Goal: Information Seeking & Learning: Learn about a topic

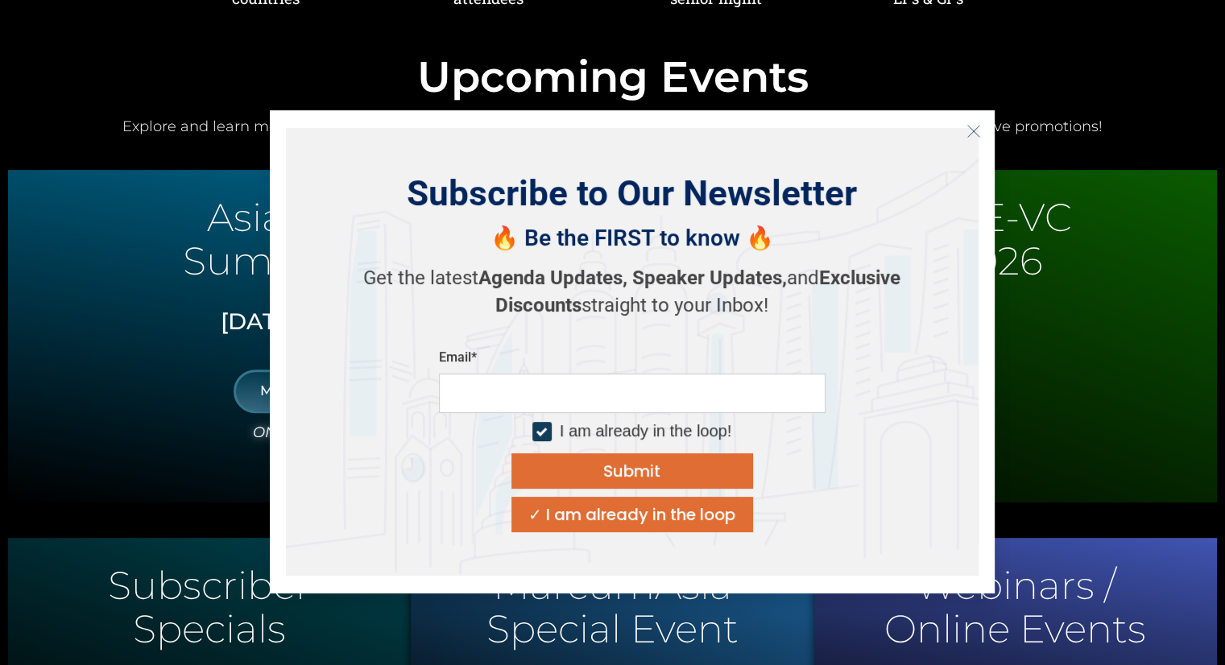
scroll to position [806, 0]
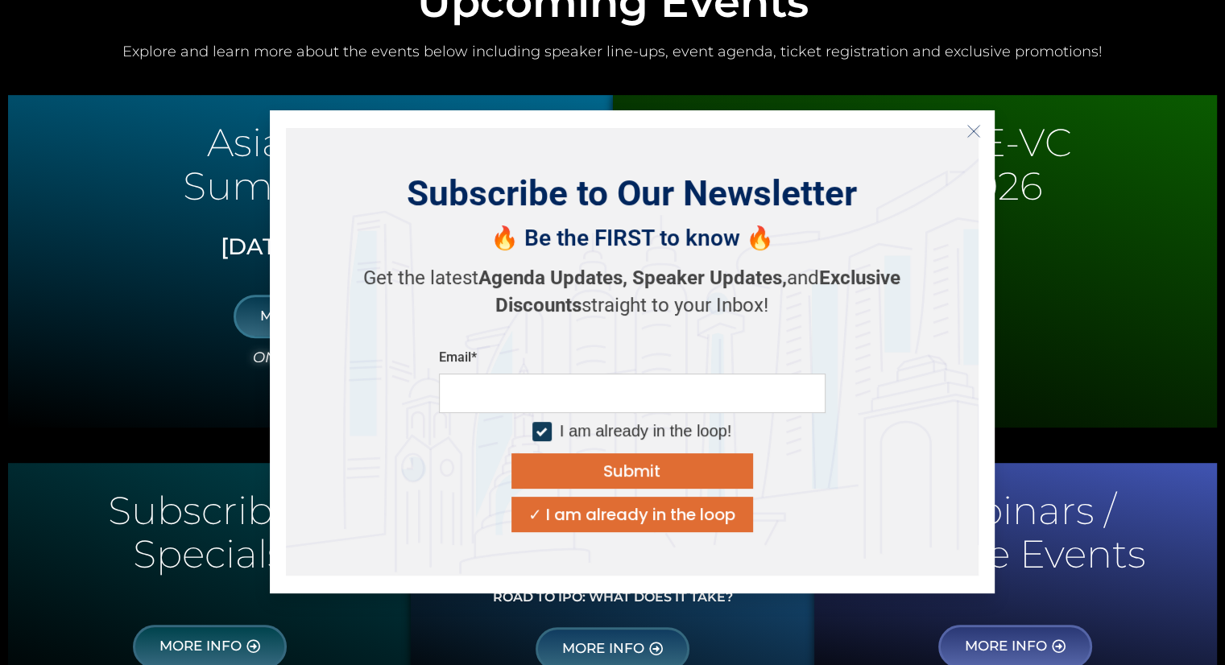
click at [963, 132] on button "Close" at bounding box center [974, 131] width 26 height 26
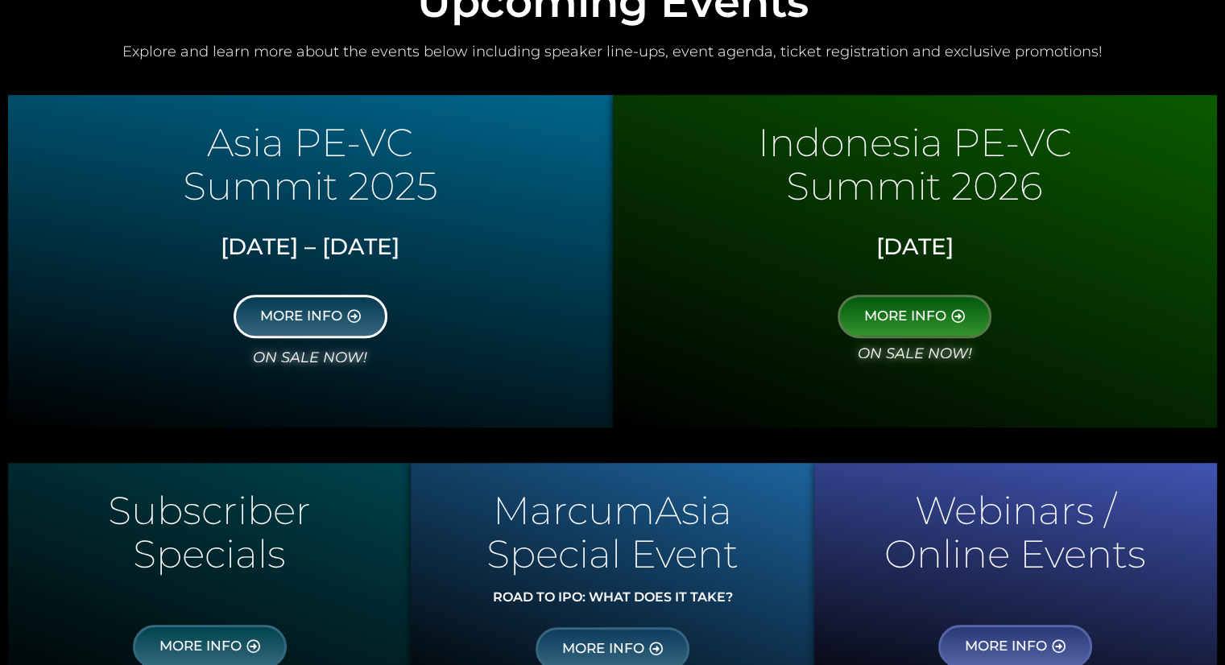
click at [332, 313] on span "MORE INFO" at bounding box center [301, 316] width 82 height 14
click at [302, 313] on span "MORE INFO" at bounding box center [301, 316] width 82 height 14
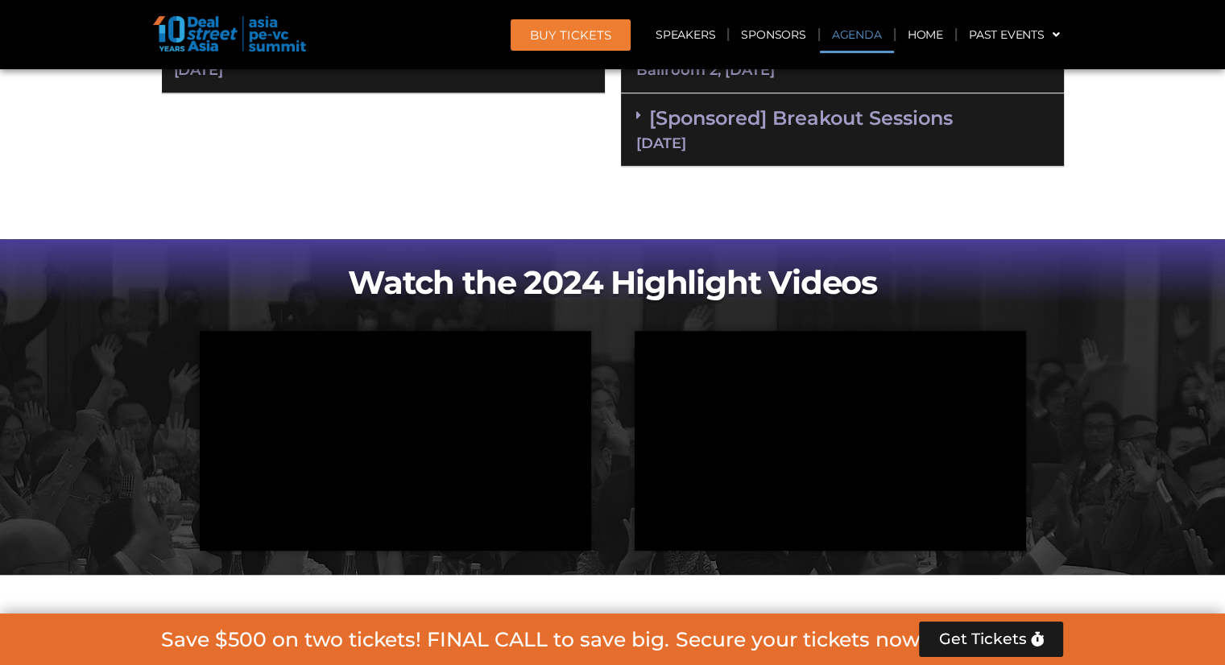
scroll to position [886, 0]
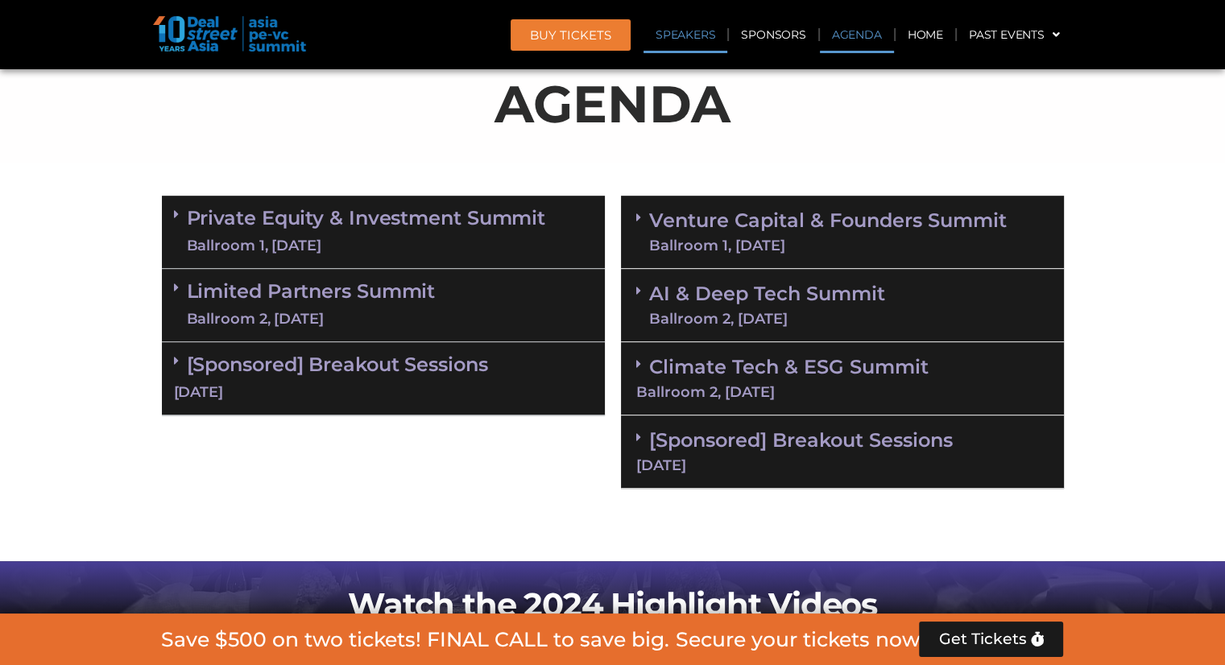
click at [683, 39] on link "Speakers" at bounding box center [686, 34] width 84 height 37
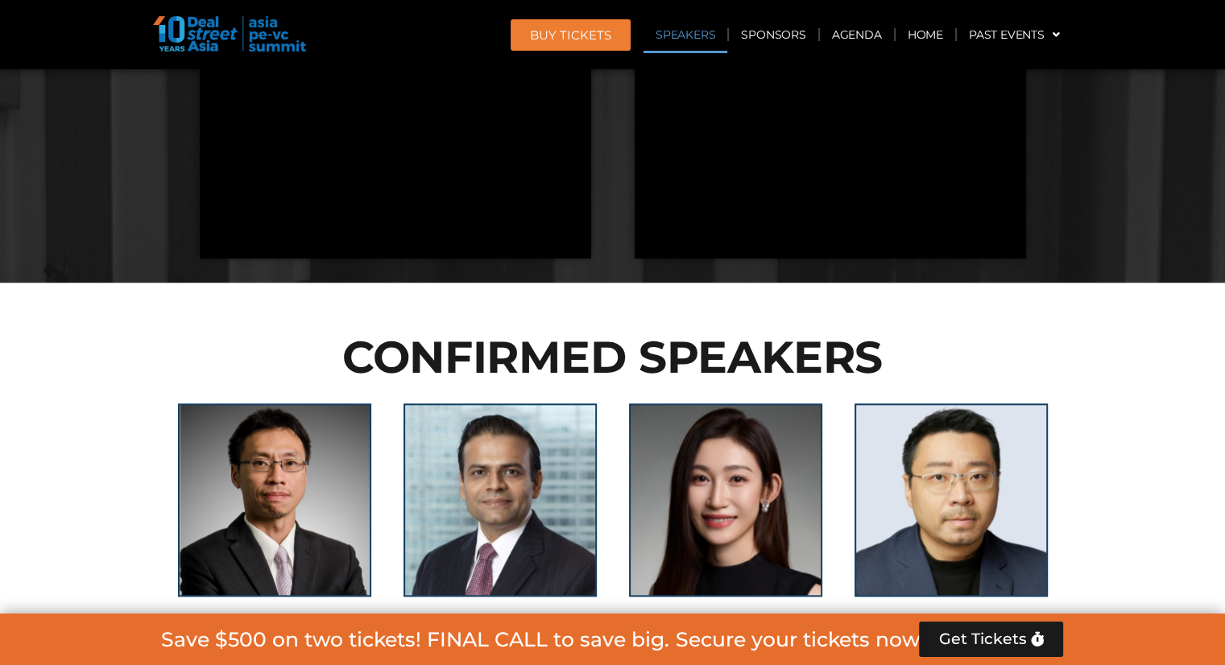
scroll to position [1764, 0]
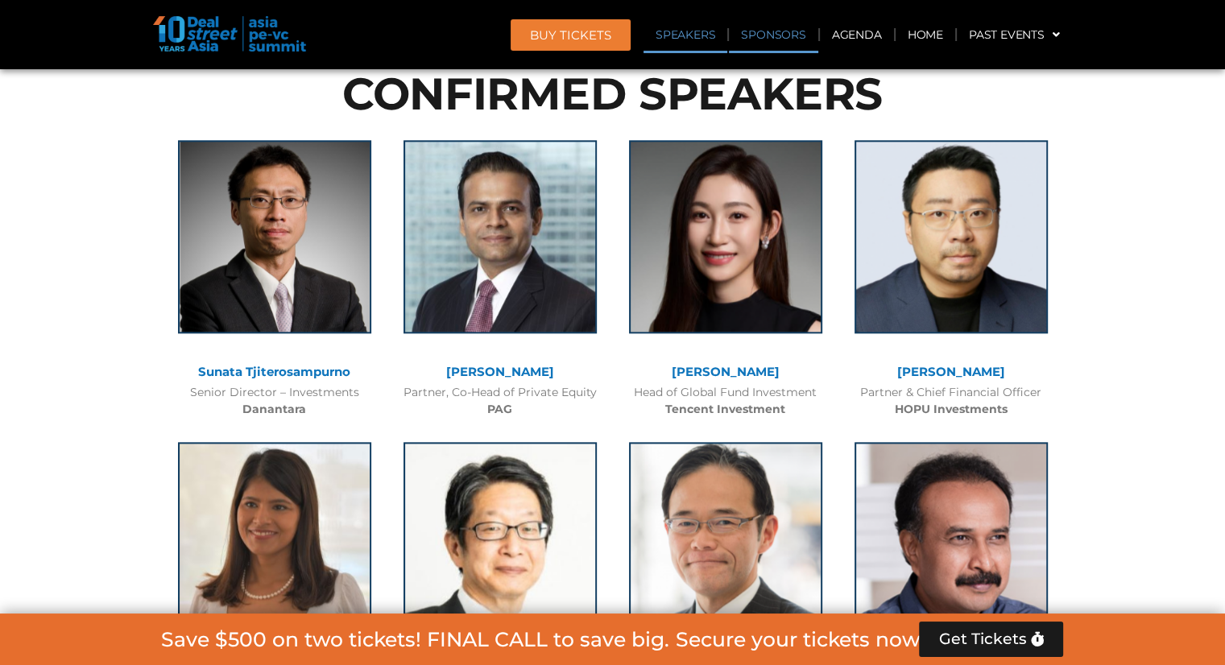
click at [786, 43] on link "Sponsors" at bounding box center [773, 34] width 89 height 37
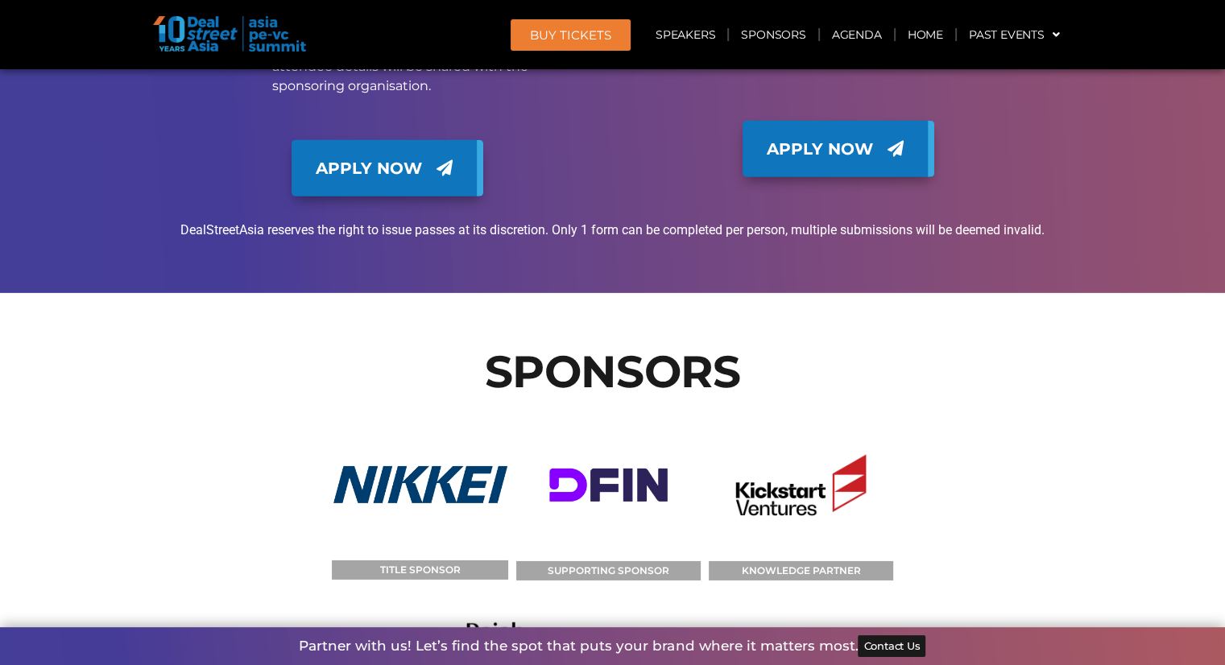
scroll to position [17123, 0]
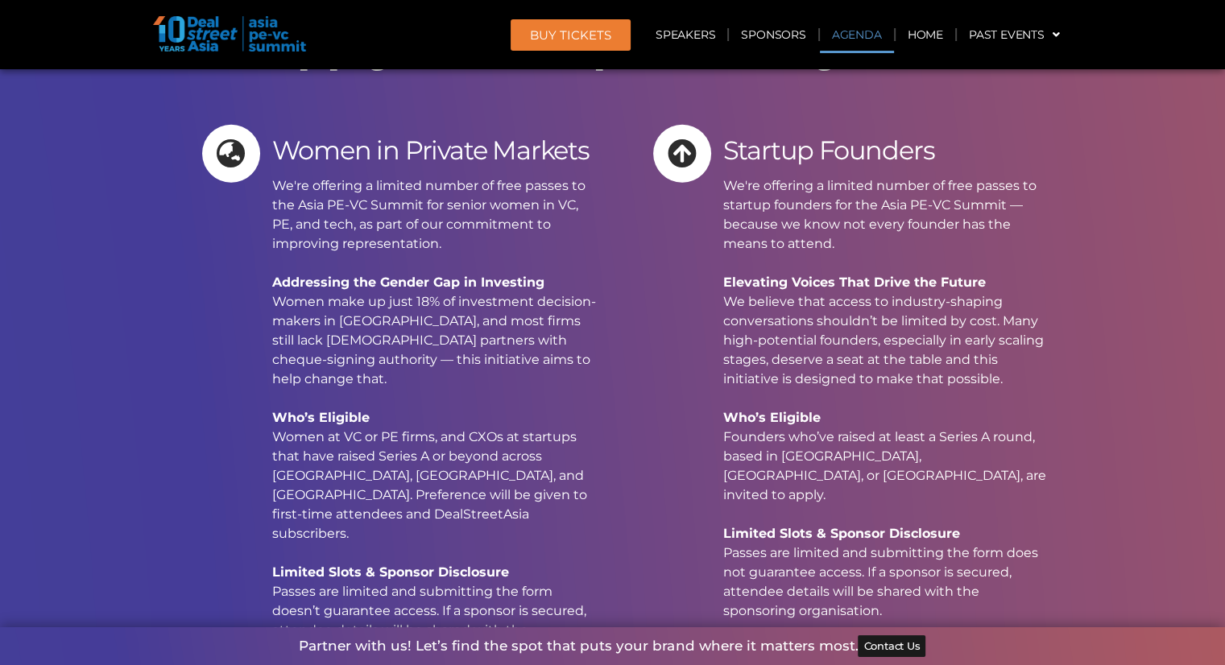
click at [861, 31] on link "Agenda" at bounding box center [857, 34] width 74 height 37
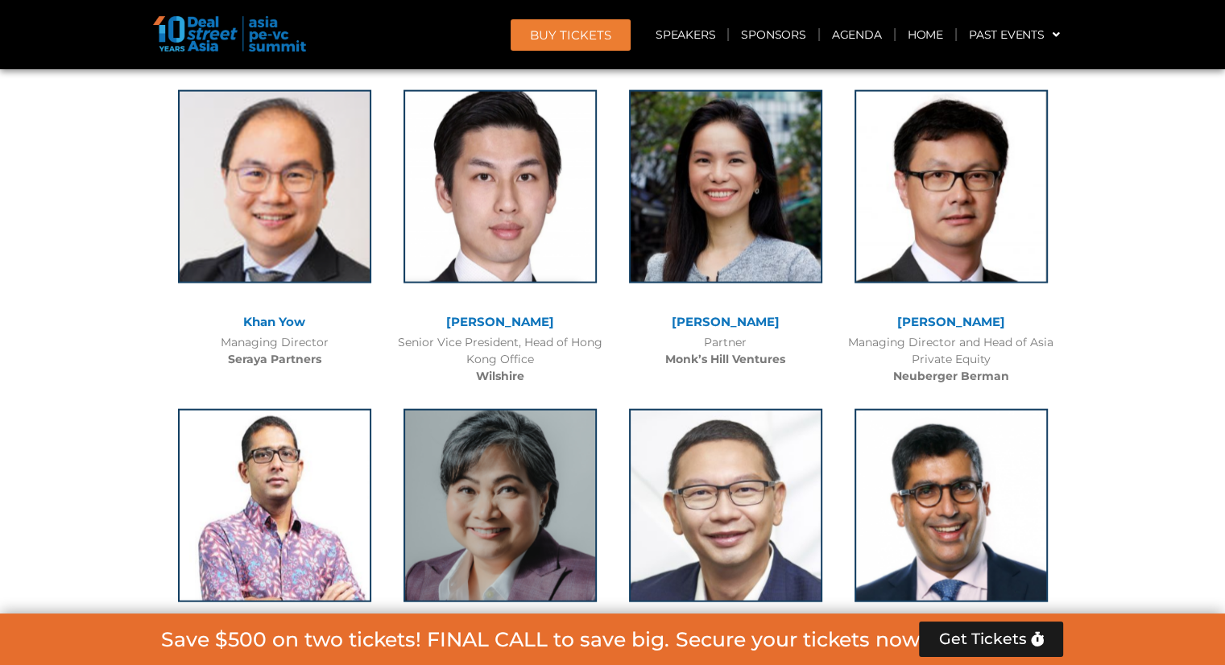
scroll to position [856, 0]
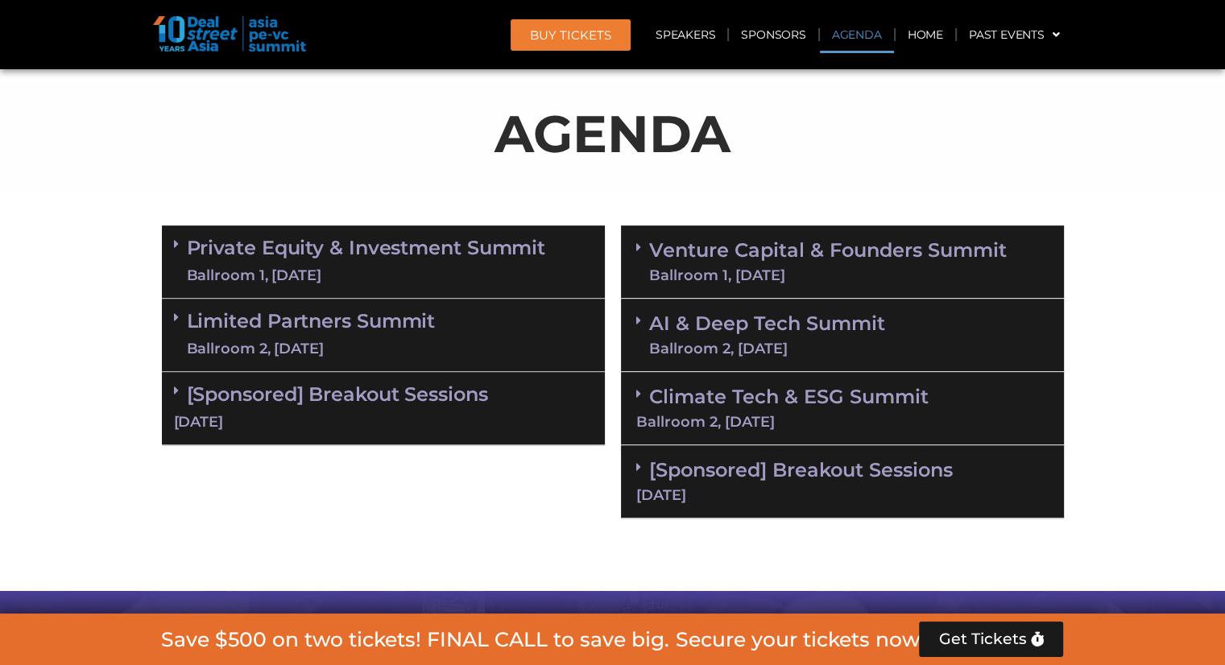
click at [403, 246] on link "Private Equity & Investment Summit Ballroom 1, 10 Sept" at bounding box center [366, 262] width 359 height 48
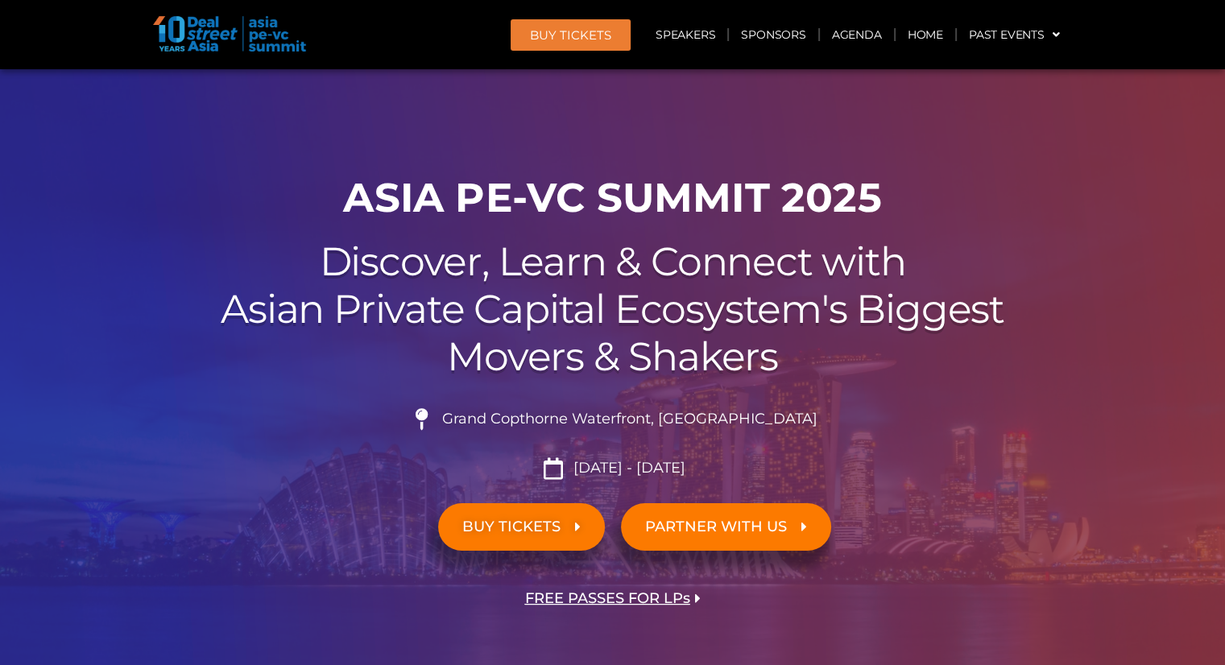
click at [658, 201] on h1 "ASIA PE-VC Summit 2025" at bounding box center [613, 198] width 902 height 48
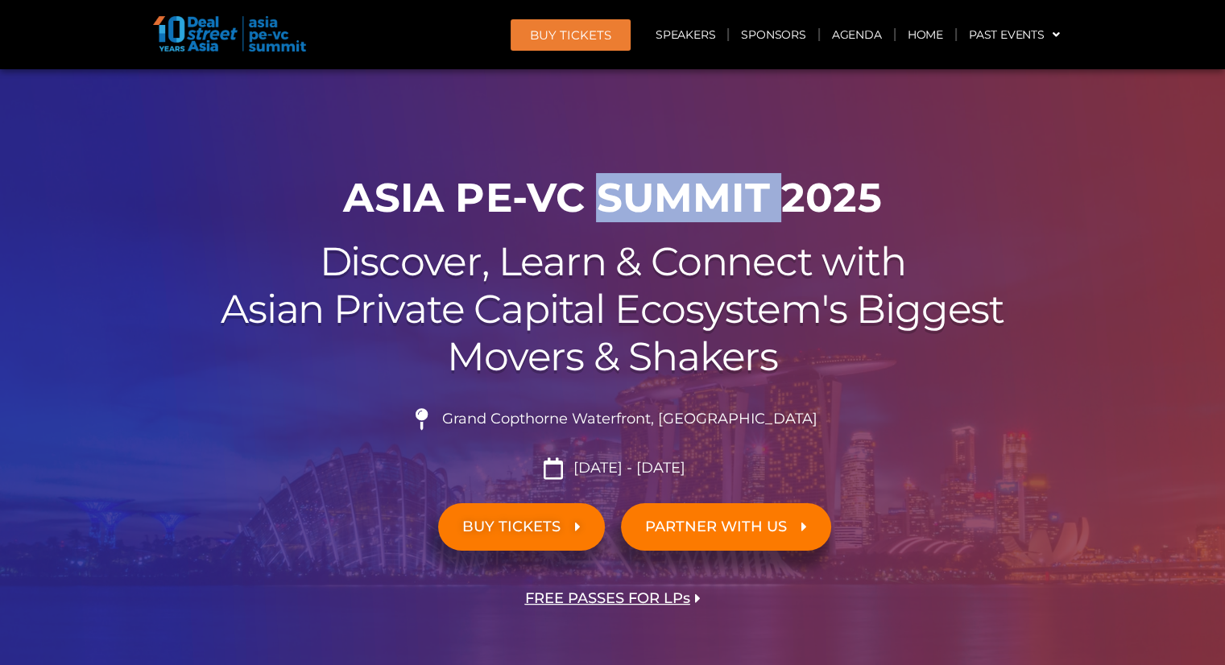
click at [658, 201] on h1 "ASIA PE-VC Summit 2025" at bounding box center [613, 198] width 902 height 48
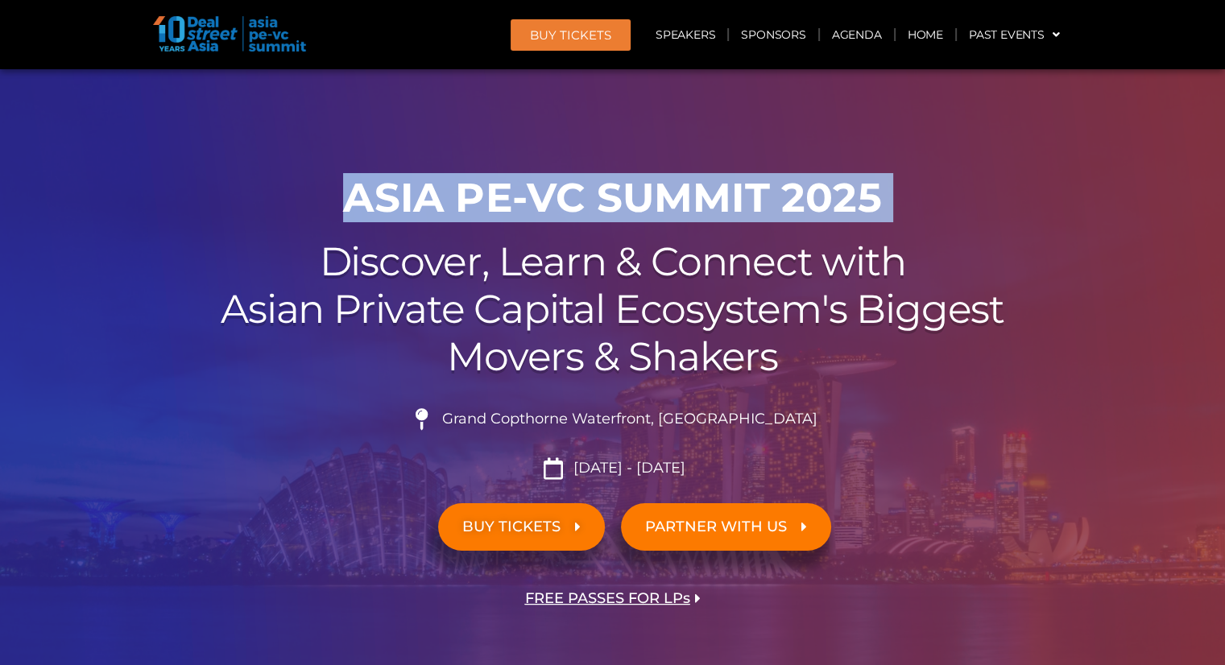
click at [658, 201] on h1 "ASIA PE-VC Summit 2025" at bounding box center [613, 198] width 902 height 48
click at [657, 205] on h1 "ASIA PE-VC Summit 2025" at bounding box center [613, 198] width 902 height 48
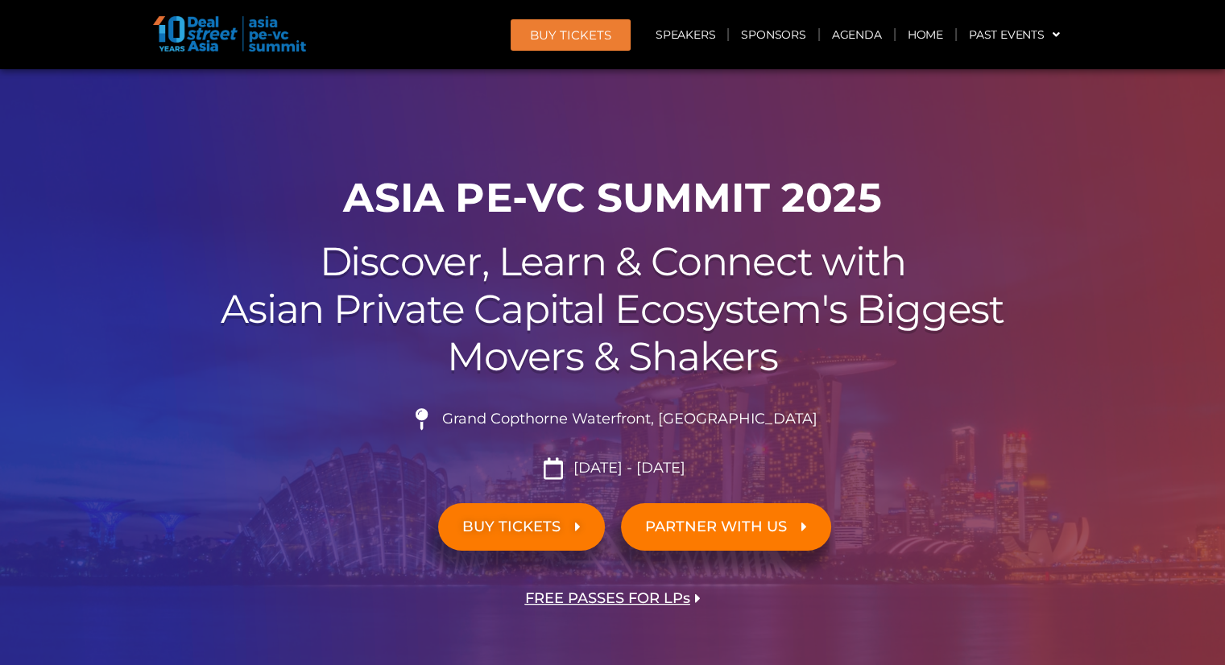
click at [747, 528] on span "PARTNER WITH US" at bounding box center [716, 527] width 142 height 15
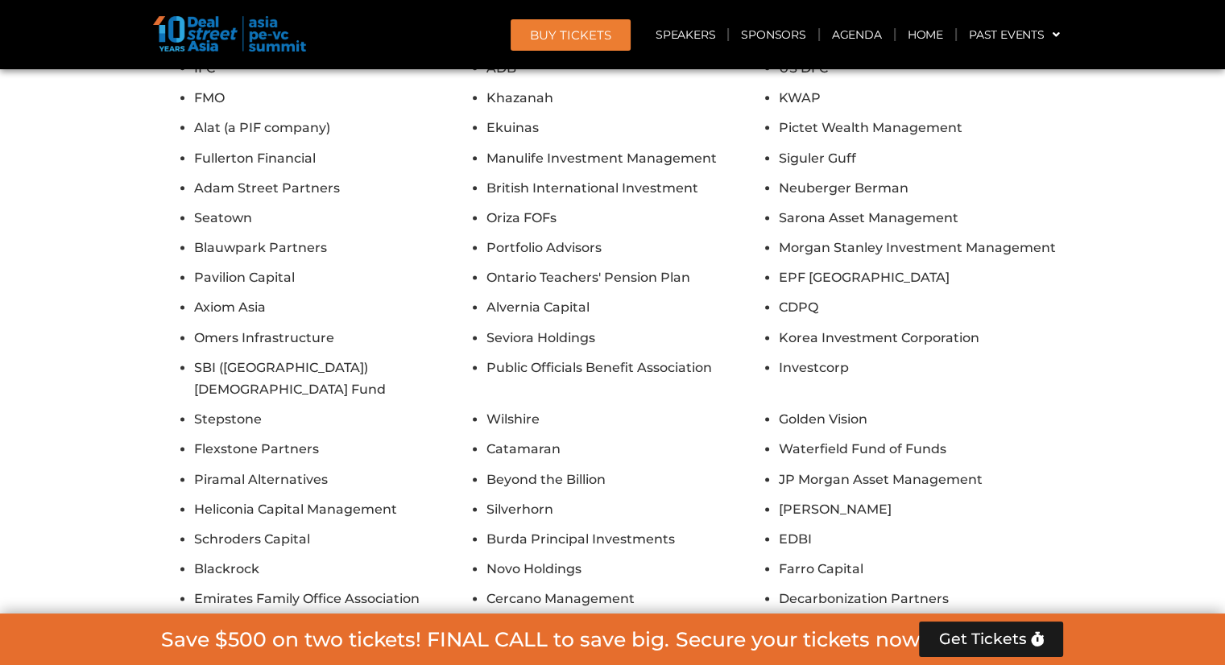
scroll to position [14349, 0]
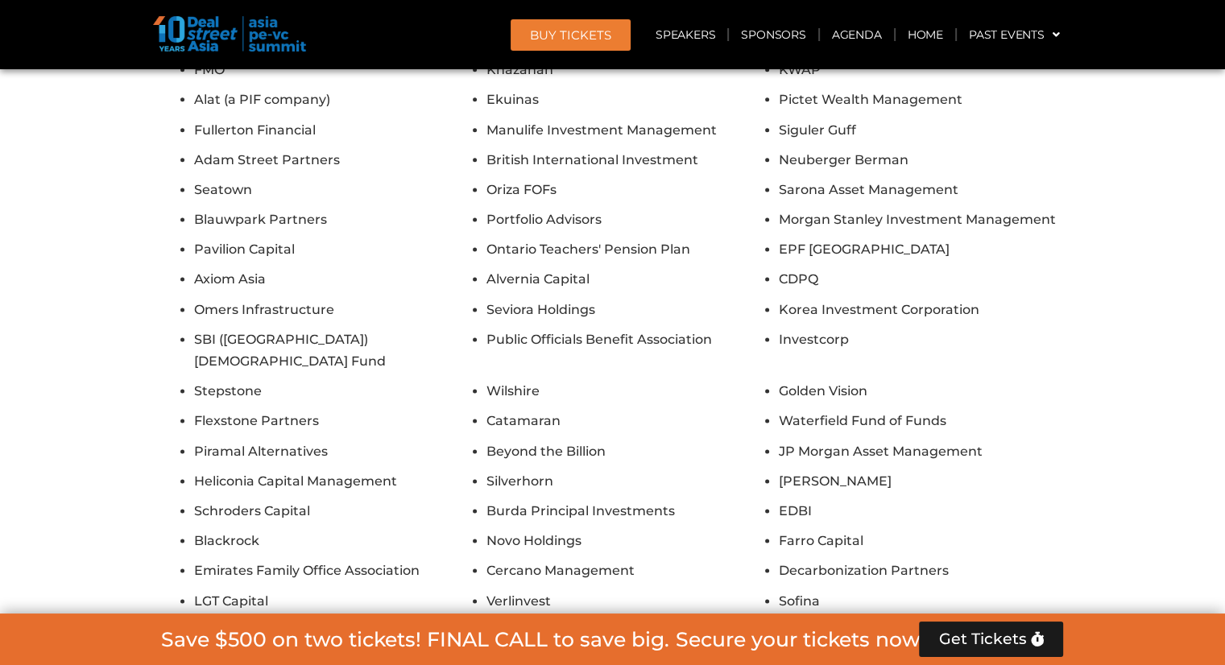
scroll to position [14269, 0]
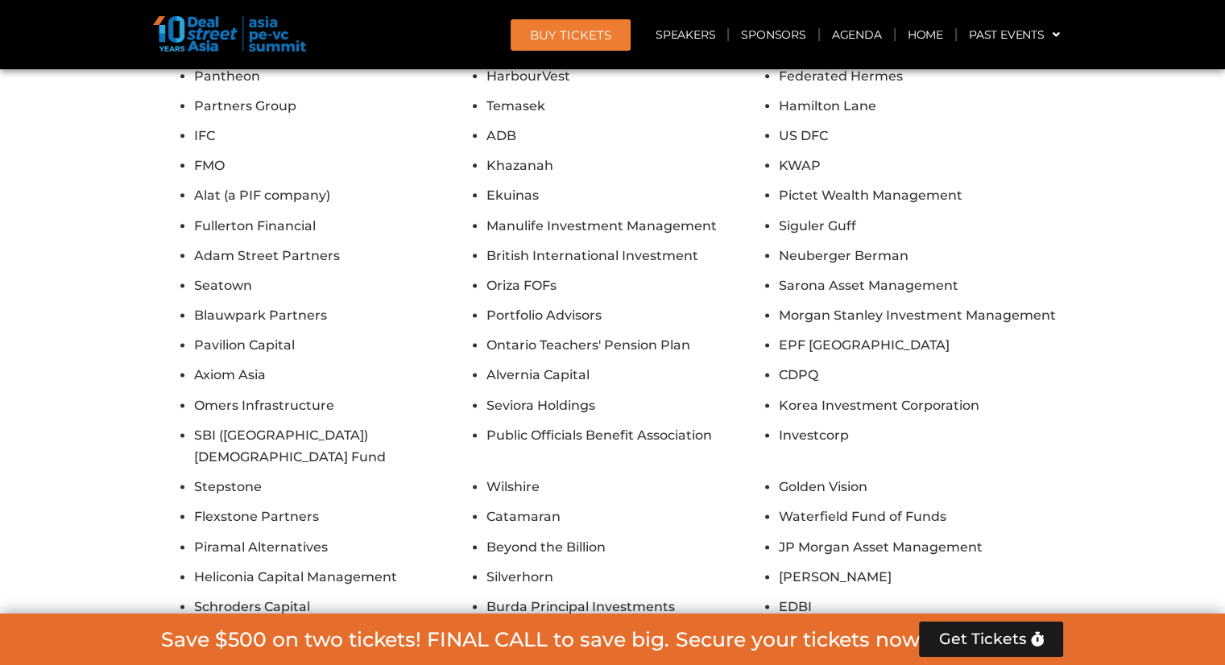
drag, startPoint x: 895, startPoint y: 549, endPoint x: 768, endPoint y: 492, distance: 139.2
click at [768, 491] on ul "Pantheon HarbourVest Federated Hermes Partners Group Temasek Hamilton Lane IFC …" at bounding box center [613, 431] width 902 height 733
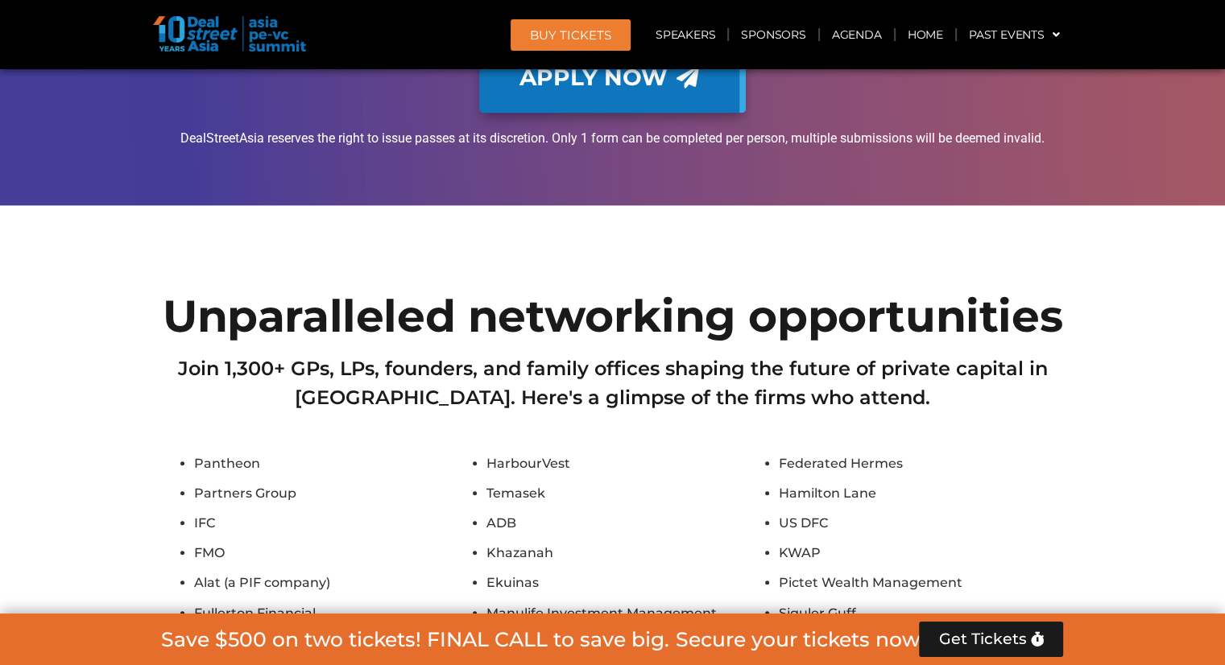
scroll to position [13866, 0]
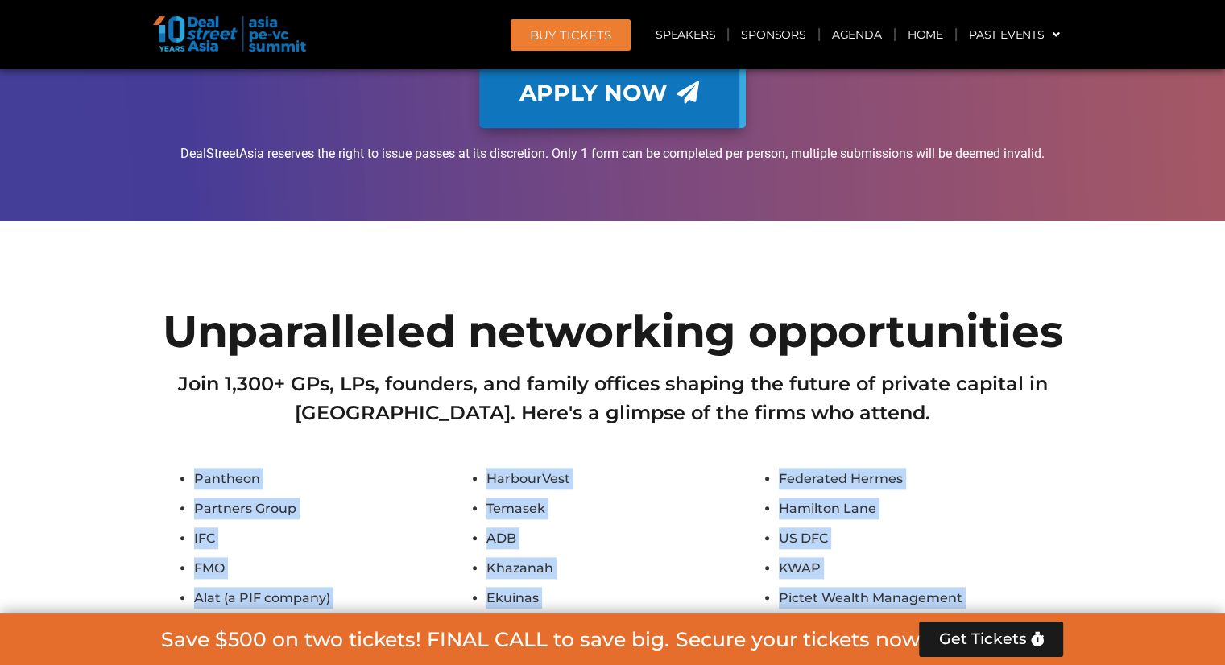
drag, startPoint x: 177, startPoint y: 263, endPoint x: 952, endPoint y: 538, distance: 822.2
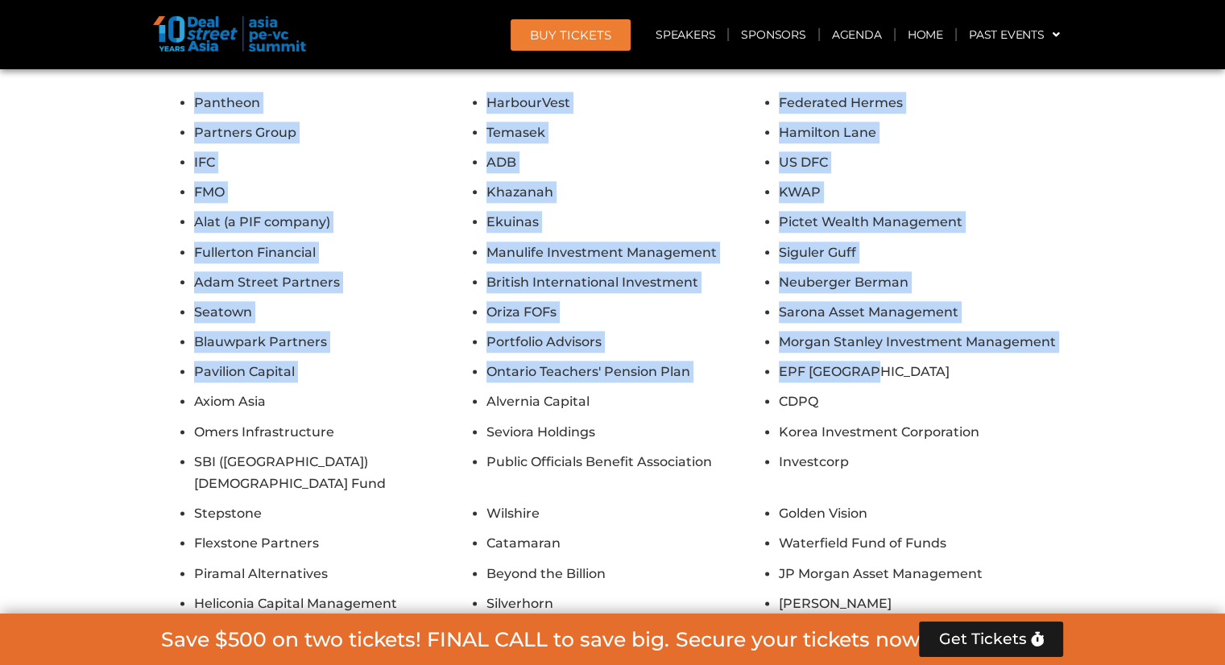
scroll to position [14269, 0]
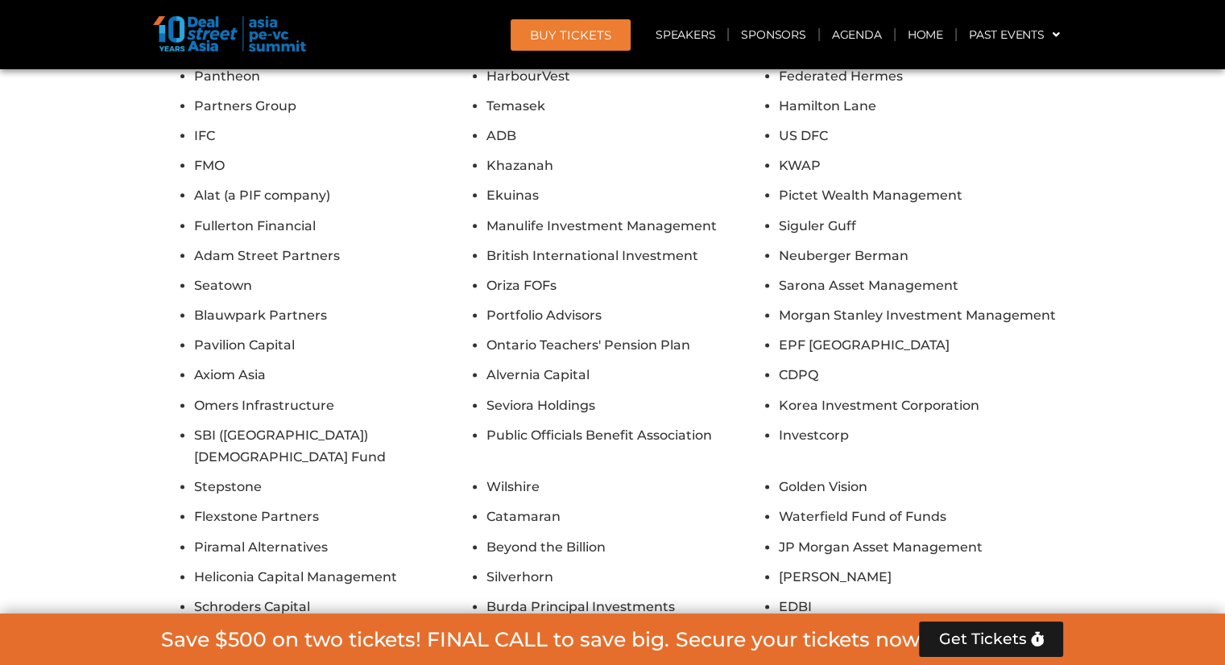
click at [947, 559] on div "Pantheon HarbourVest Federated Hermes Partners Group Temasek Hamilton Lane IFC …" at bounding box center [613, 573] width 902 height 1016
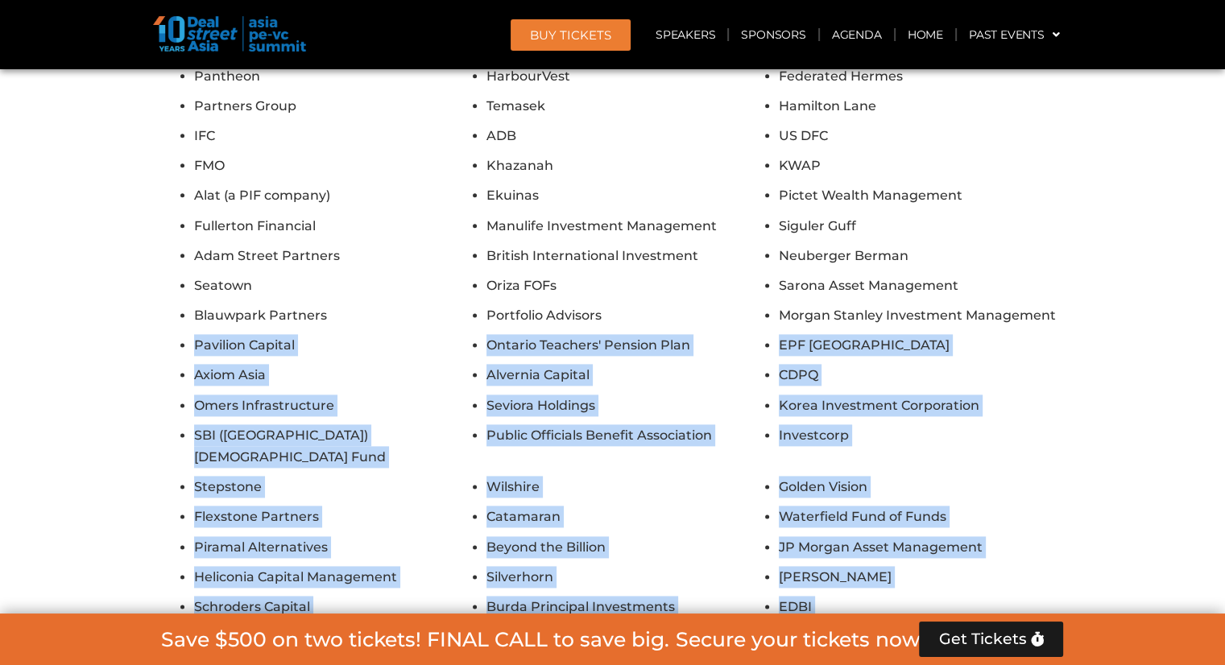
drag, startPoint x: 941, startPoint y: 558, endPoint x: 180, endPoint y: 134, distance: 870.9
click at [180, 134] on div "Pantheon HarbourVest Federated Hermes Partners Group Temasek Hamilton Lane IFC …" at bounding box center [613, 573] width 902 height 1016
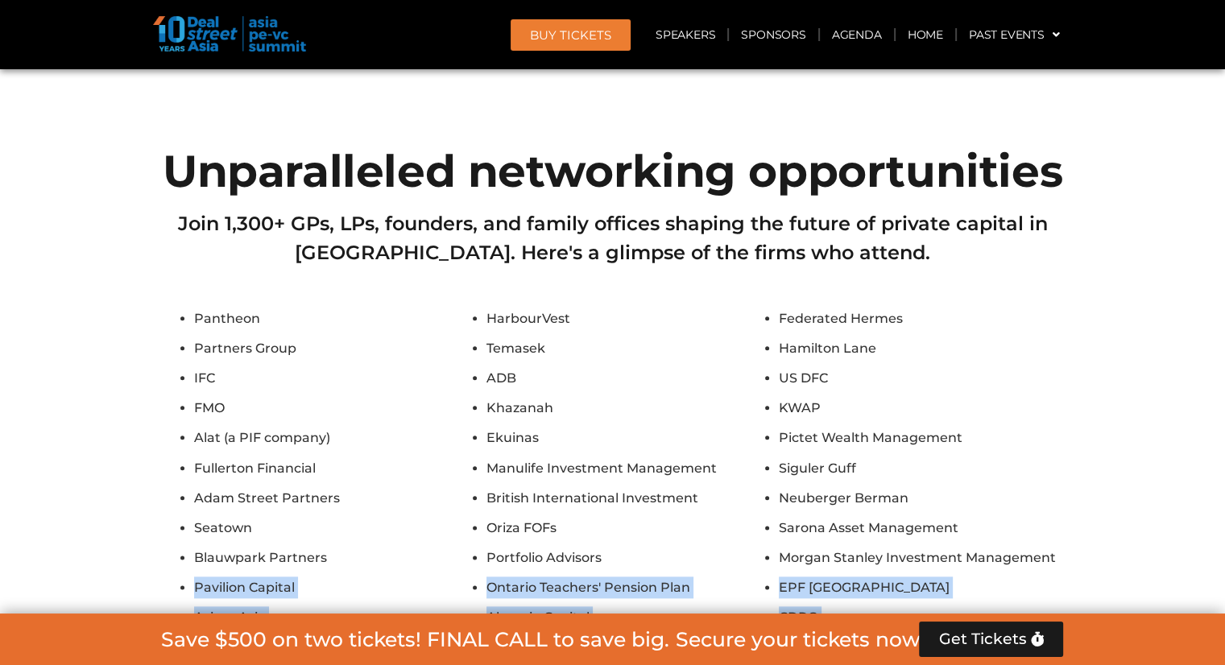
scroll to position [13946, 0]
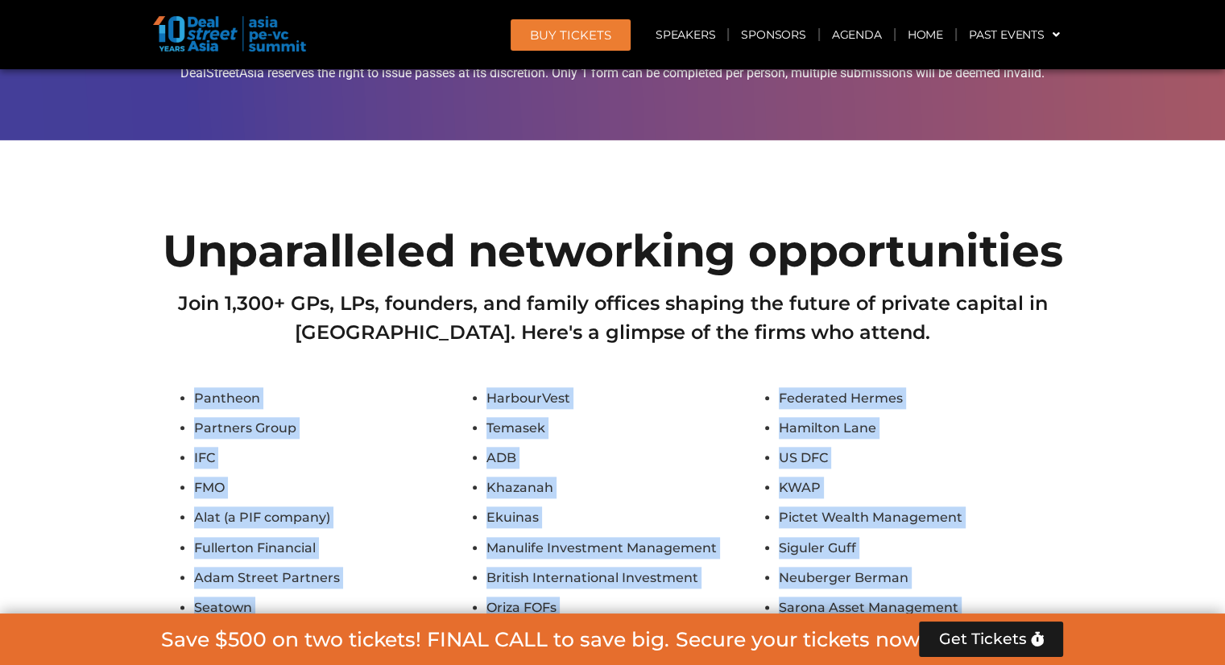
drag, startPoint x: 171, startPoint y: 184, endPoint x: 1021, endPoint y: 593, distance: 942.9
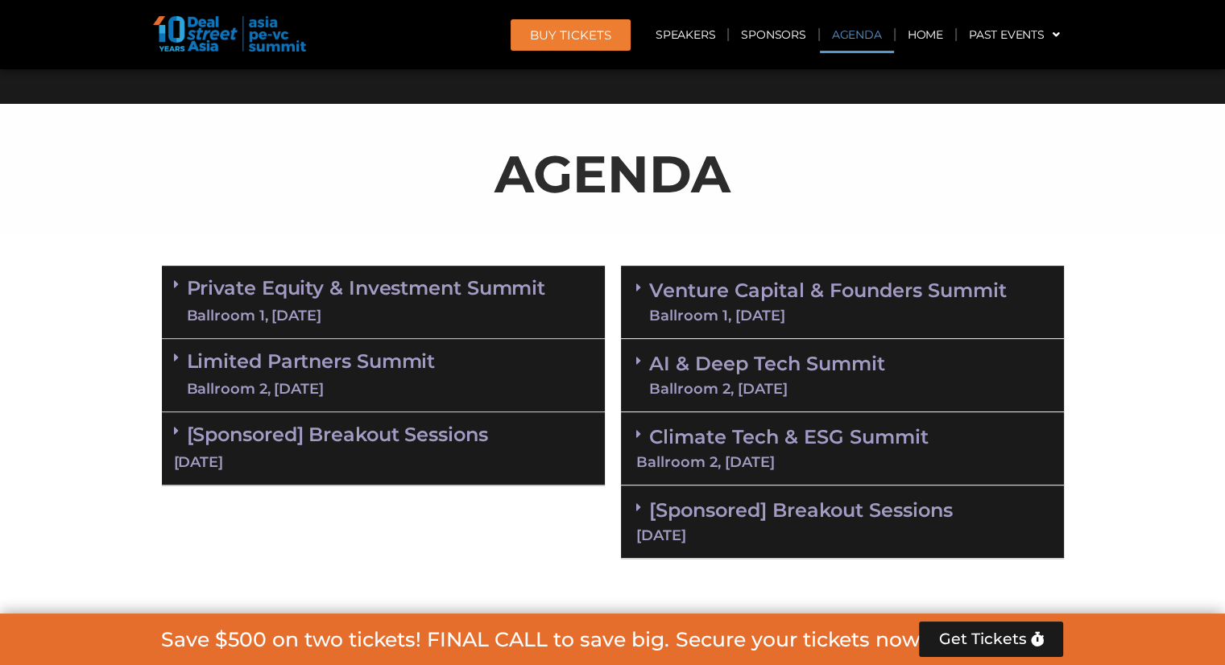
scroll to position [574, 0]
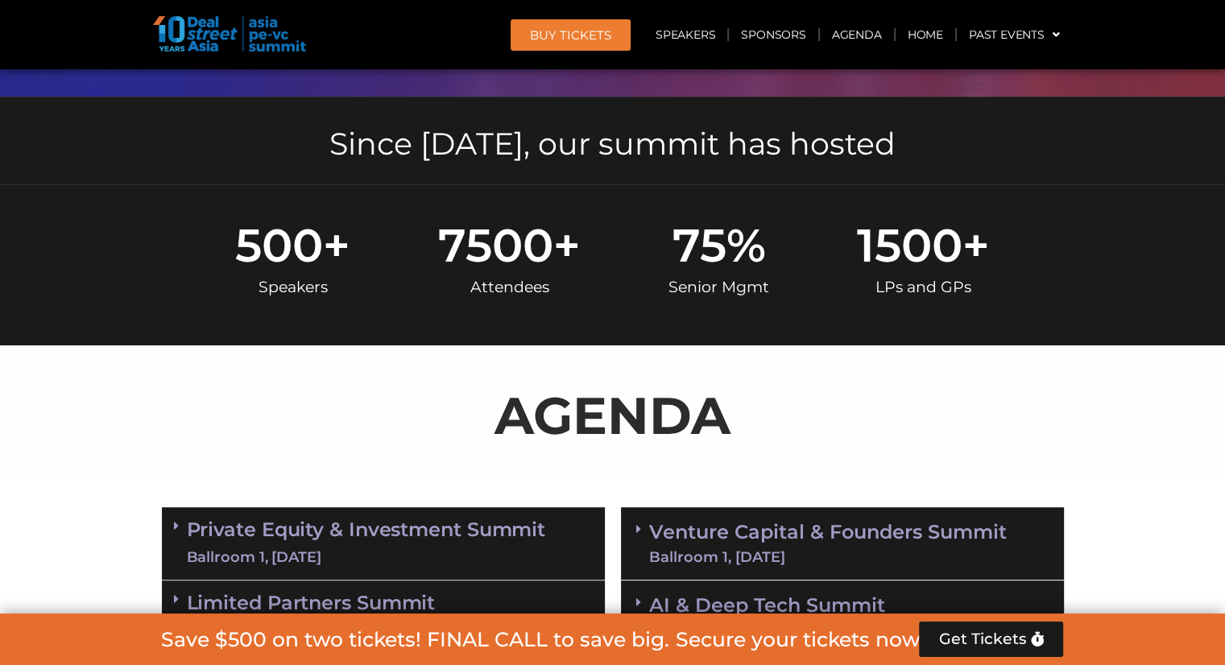
click at [380, 520] on link "Private Equity & Investment Summit Ballroom 1, 10 Sept" at bounding box center [366, 544] width 359 height 48
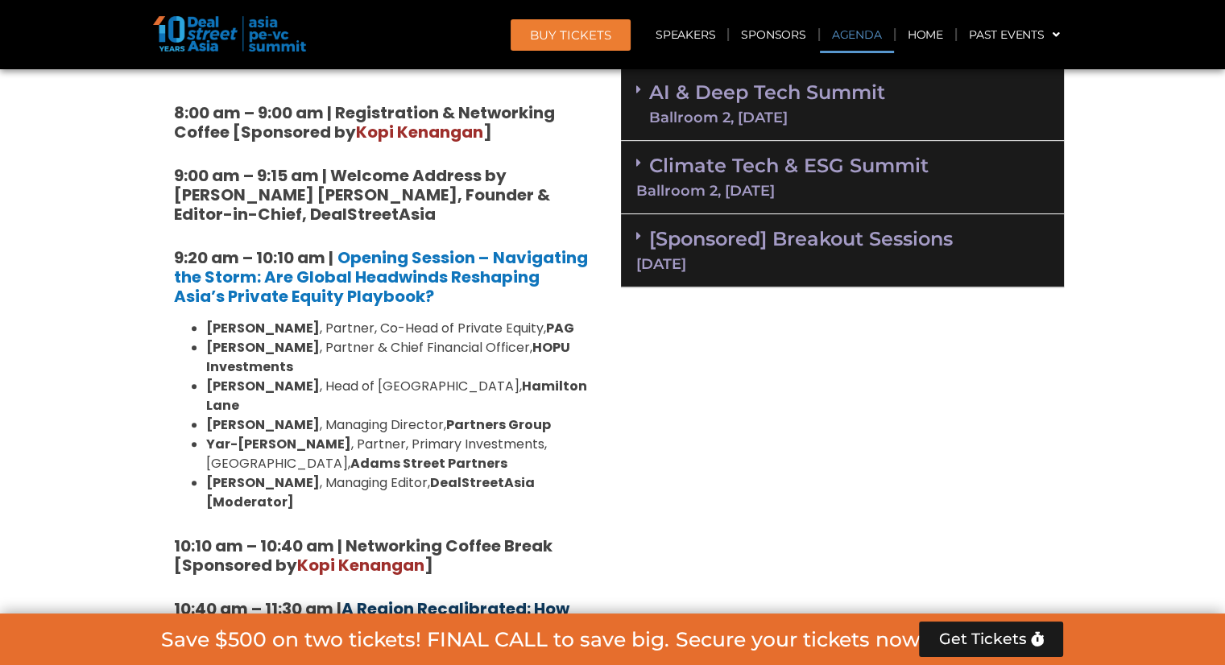
scroll to position [977, 0]
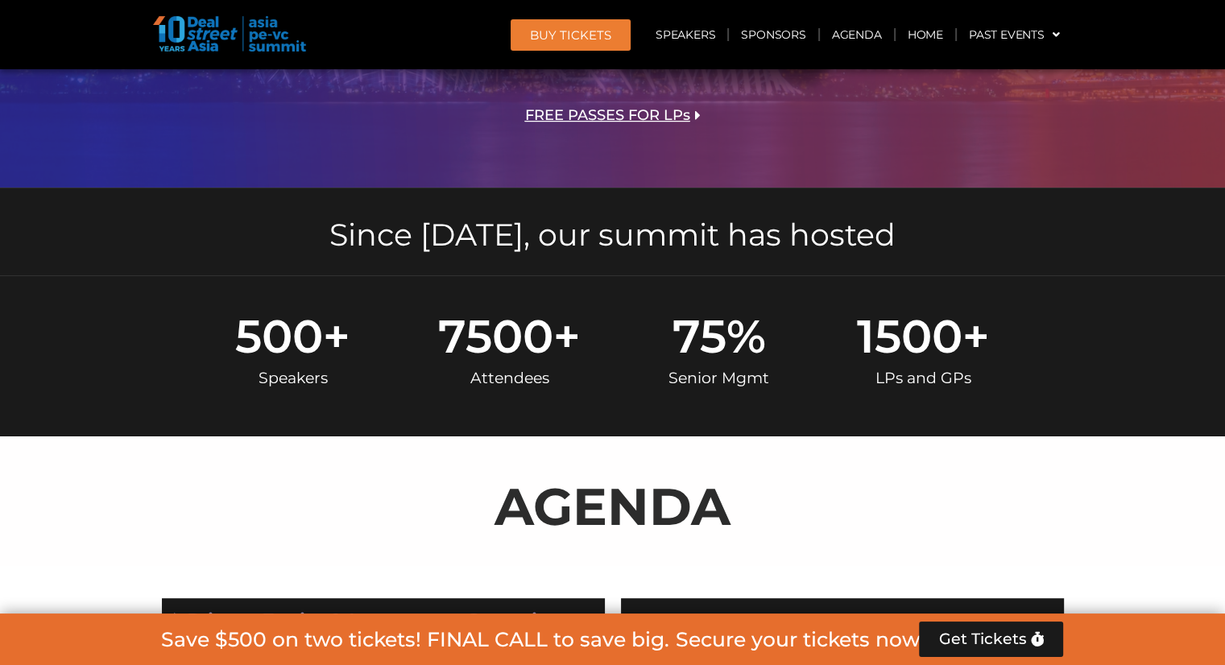
scroll to position [725, 0]
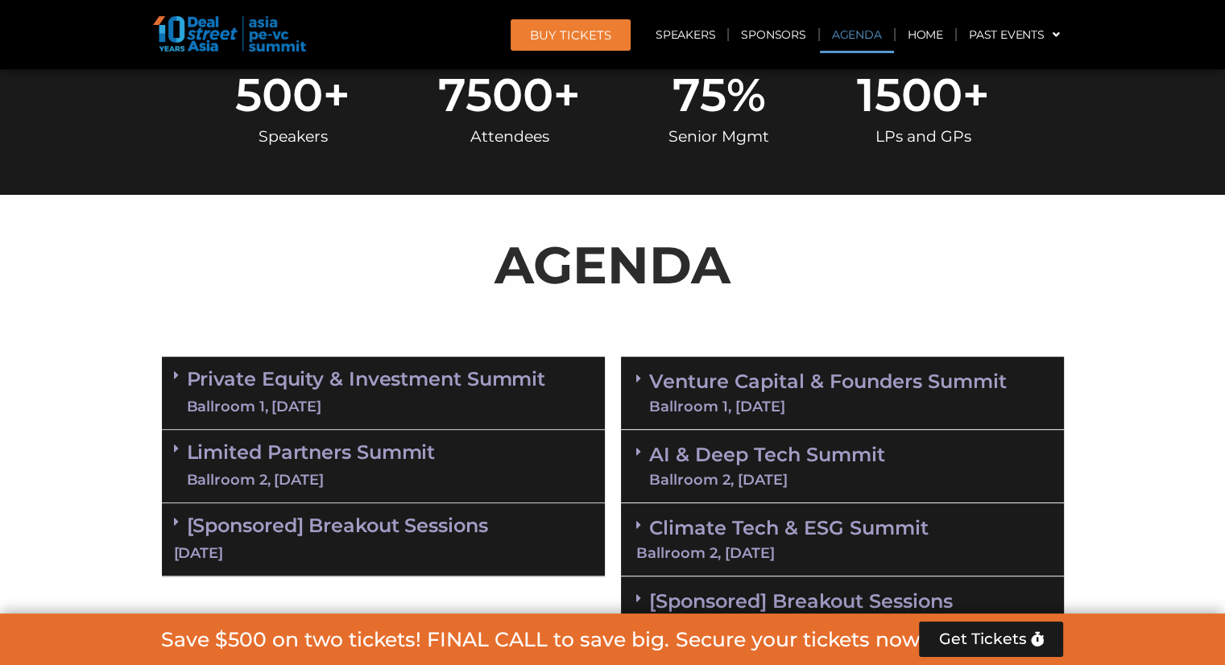
click at [432, 376] on link "Private Equity & Investment Summit Ballroom 1, 10 Sept" at bounding box center [366, 393] width 359 height 48
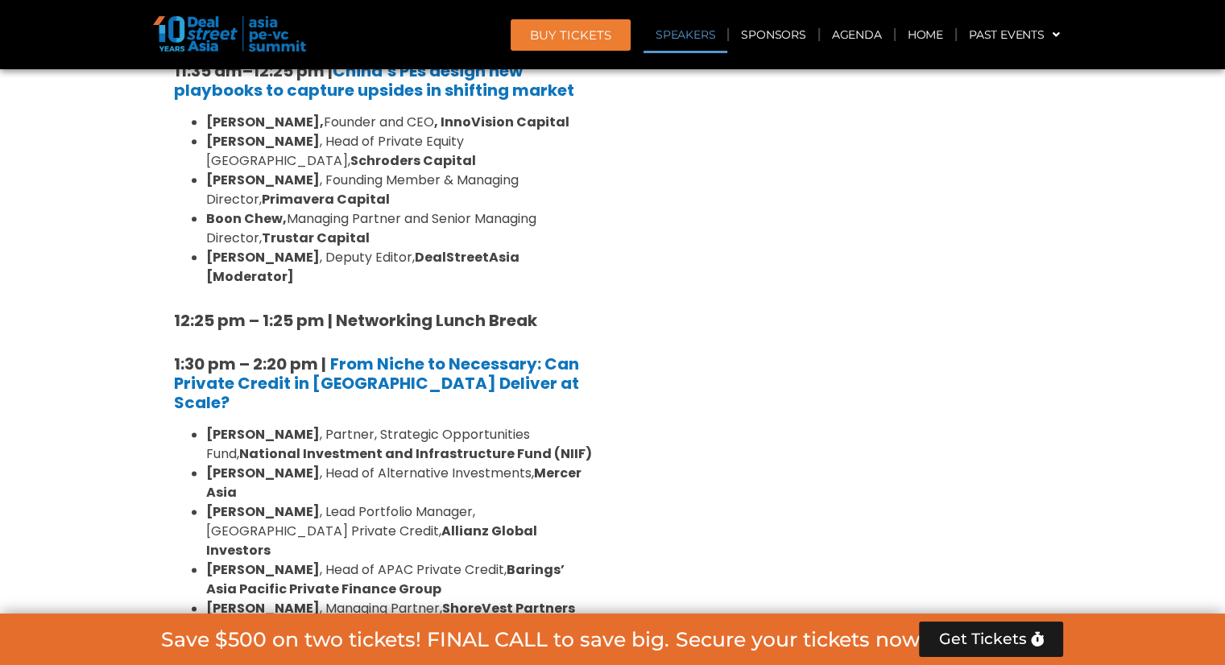
scroll to position [2014, 0]
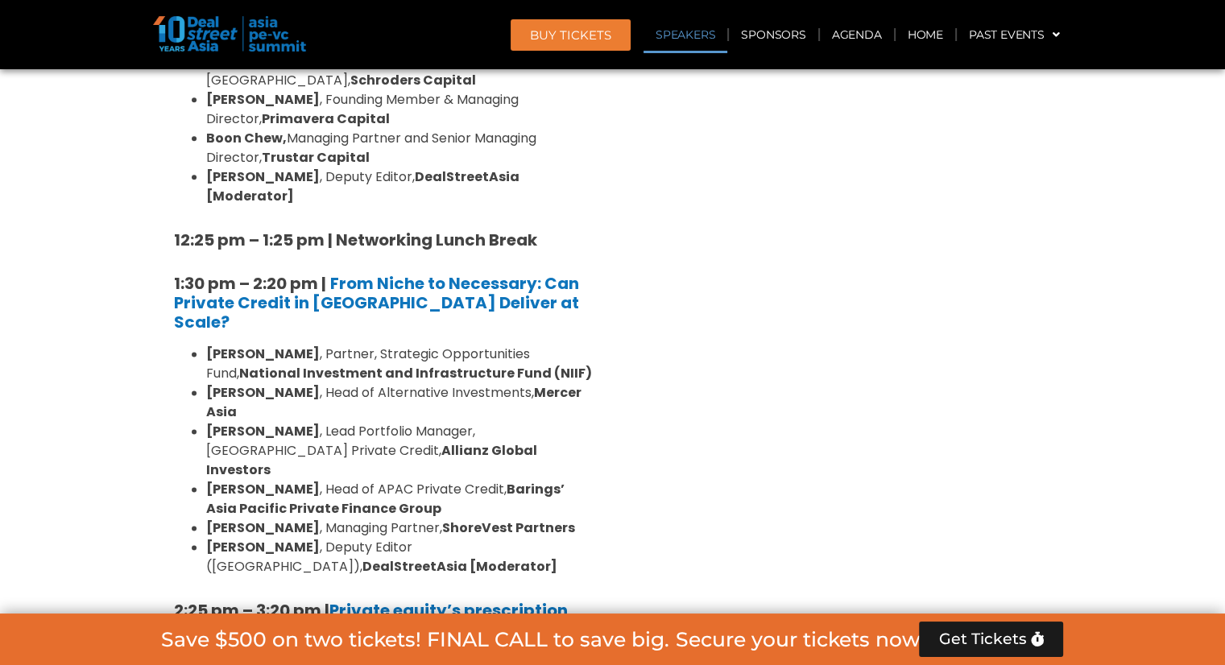
click at [673, 277] on div "Venture Capital & Founders​ Summit Ballroom 1, 11 Sept 8:00 am – 9:00 am | Regi…" at bounding box center [842, 430] width 459 height 2740
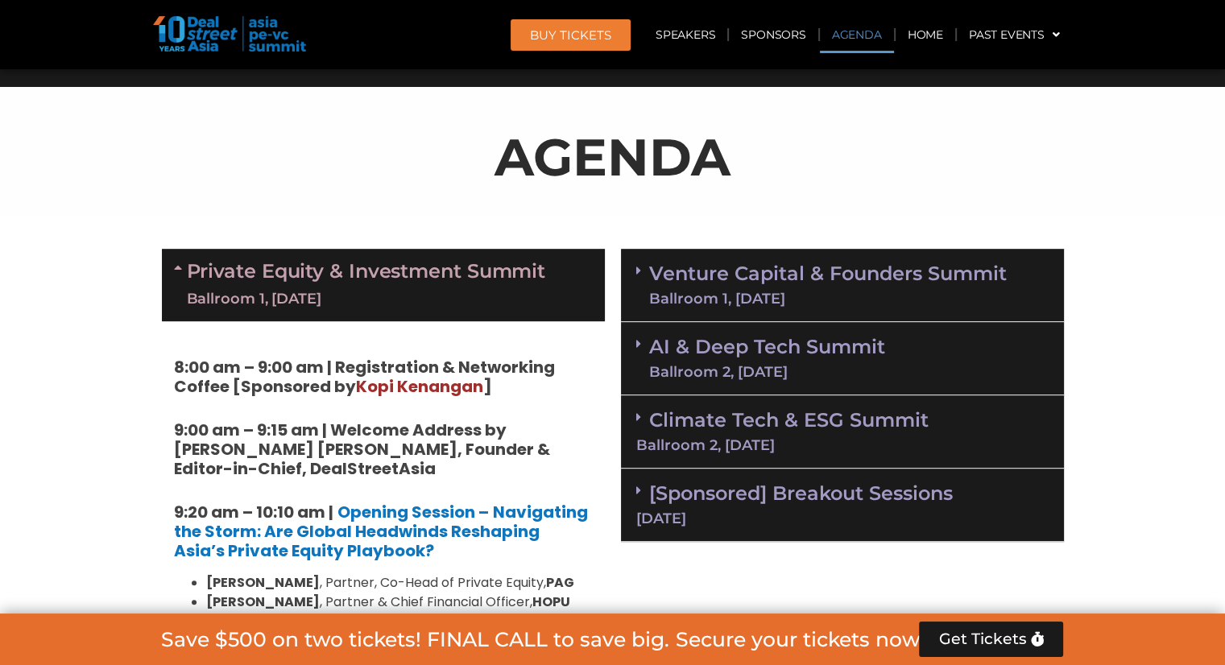
scroll to position [806, 0]
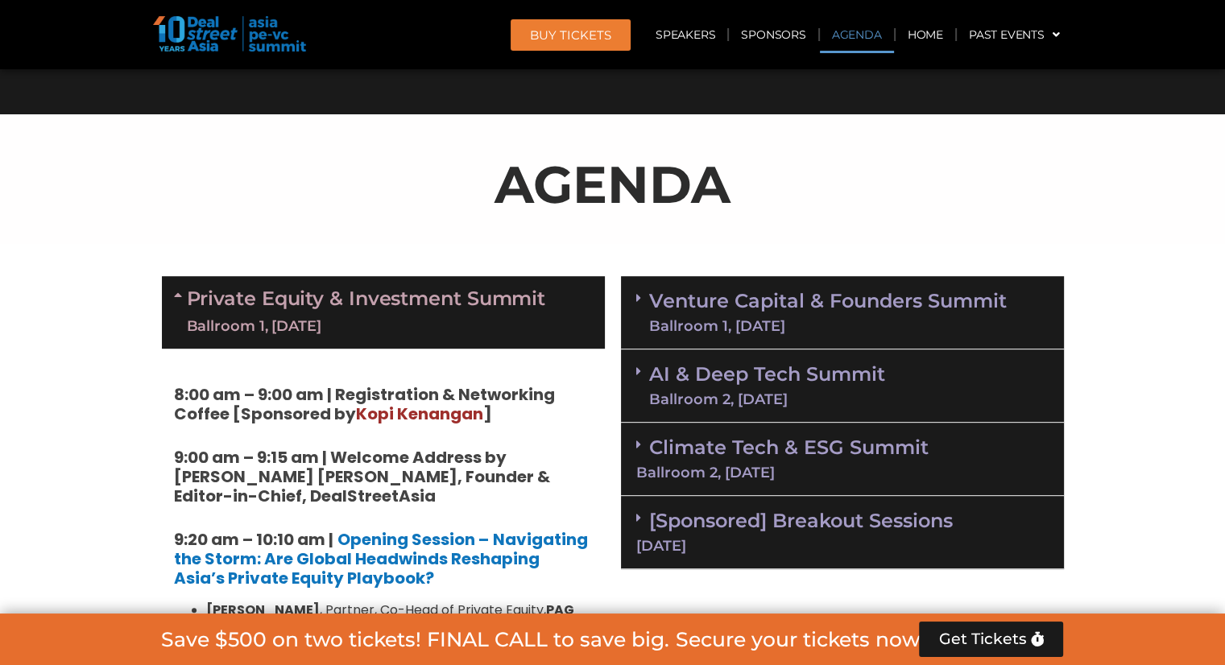
click at [780, 300] on link "Venture Capital & Founders​ Summit Ballroom 1, 11 Sept" at bounding box center [828, 313] width 358 height 42
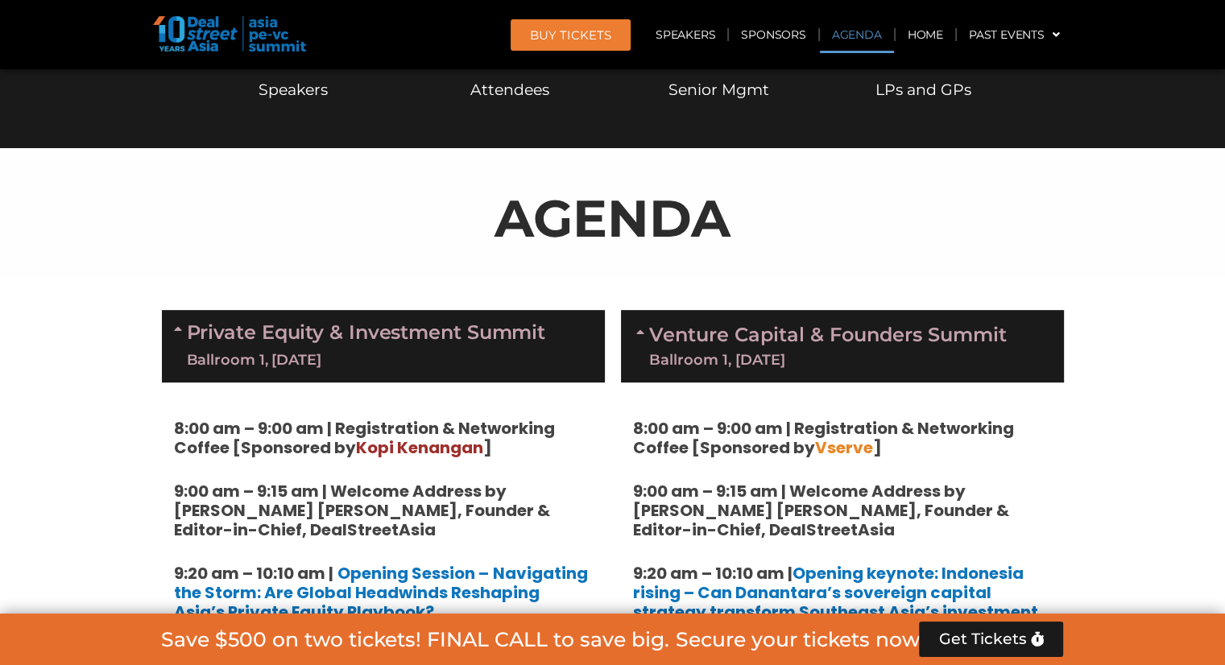
scroll to position [644, 0]
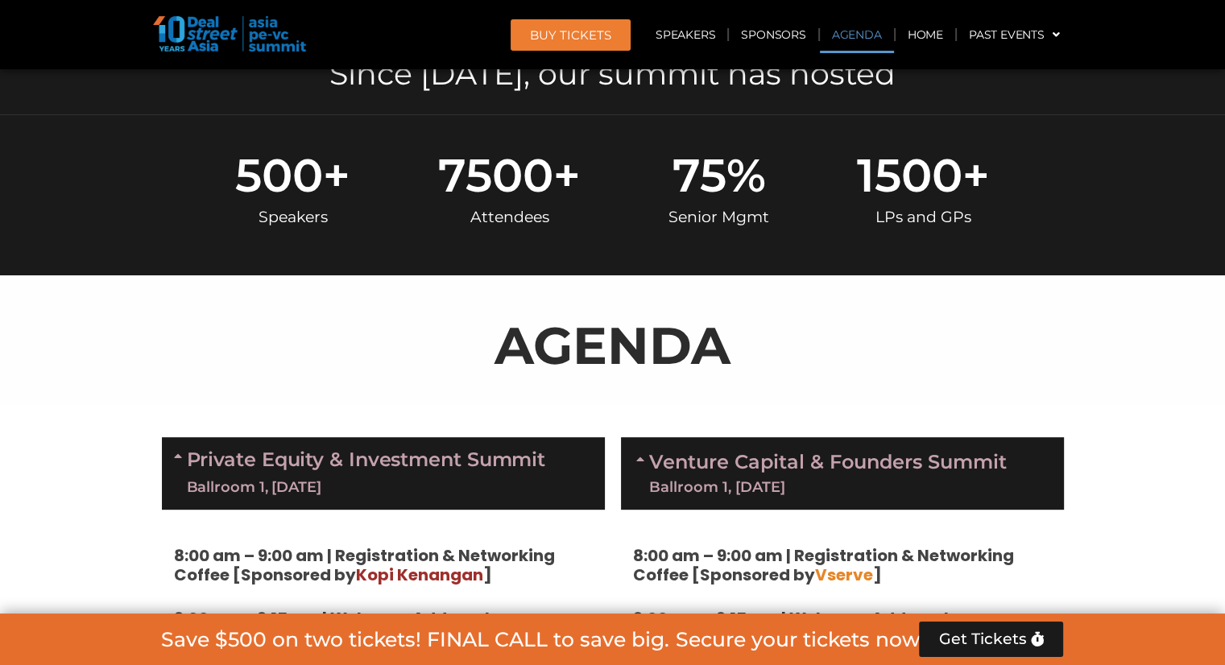
click at [480, 458] on link "Private Equity & Investment Summit Ballroom 1, 10 Sept" at bounding box center [366, 473] width 359 height 48
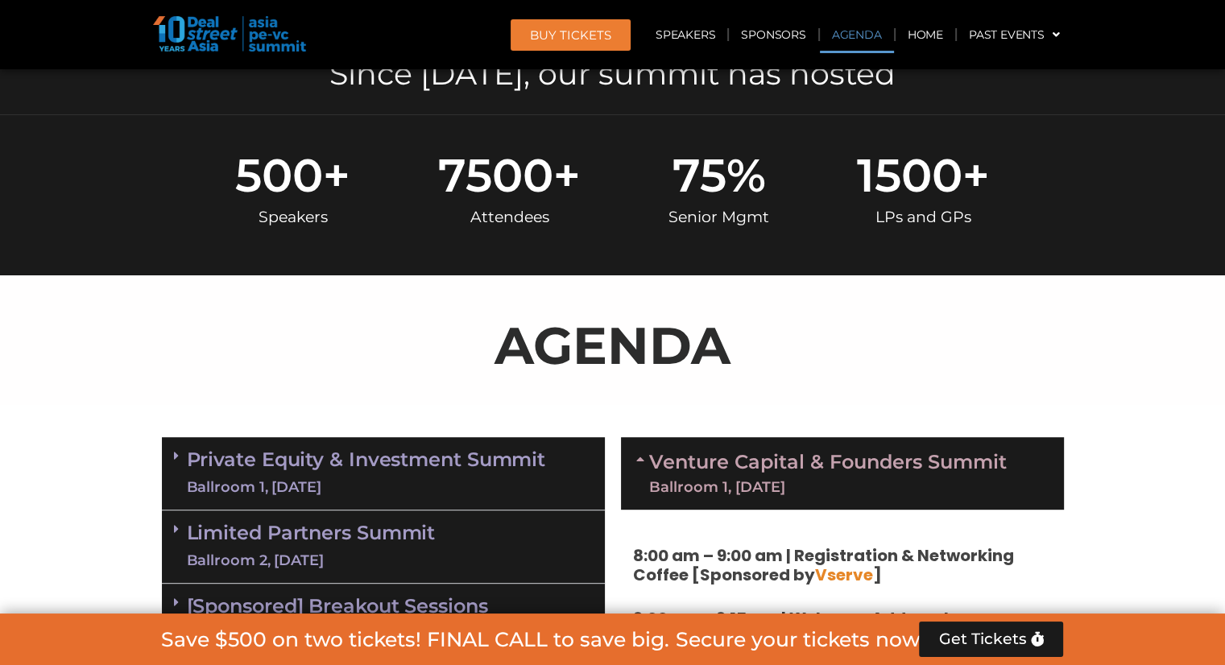
click at [657, 453] on link "Venture Capital & Founders​ Summit Ballroom 1, 11 Sept" at bounding box center [828, 474] width 358 height 42
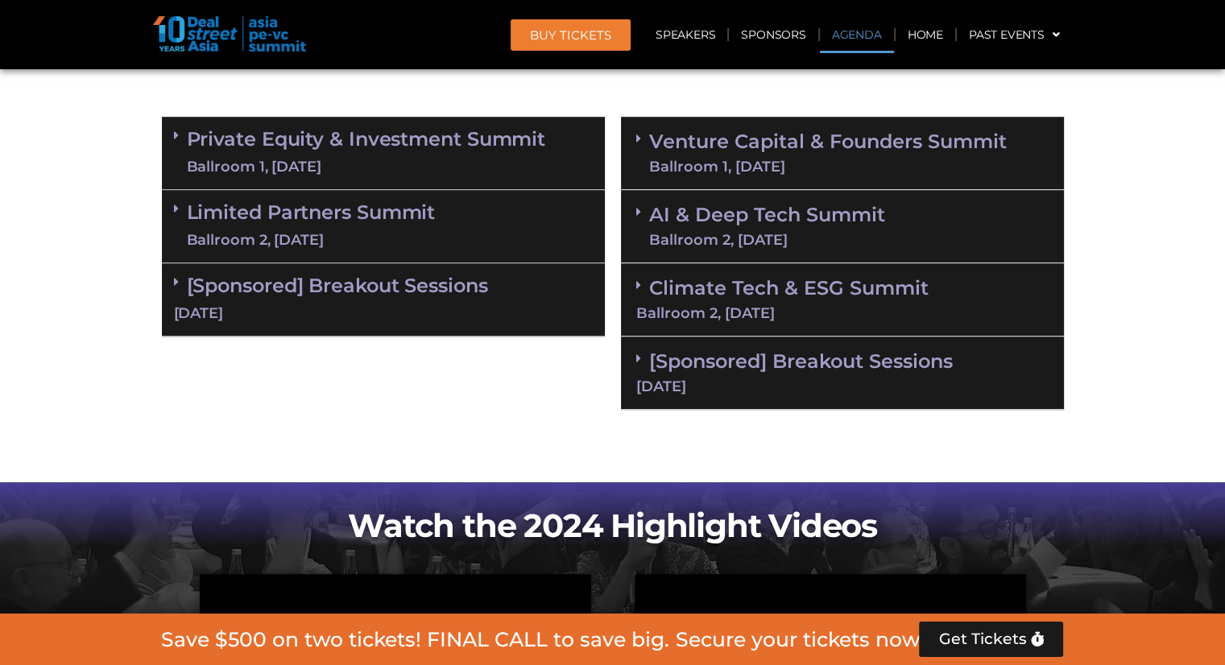
scroll to position [967, 0]
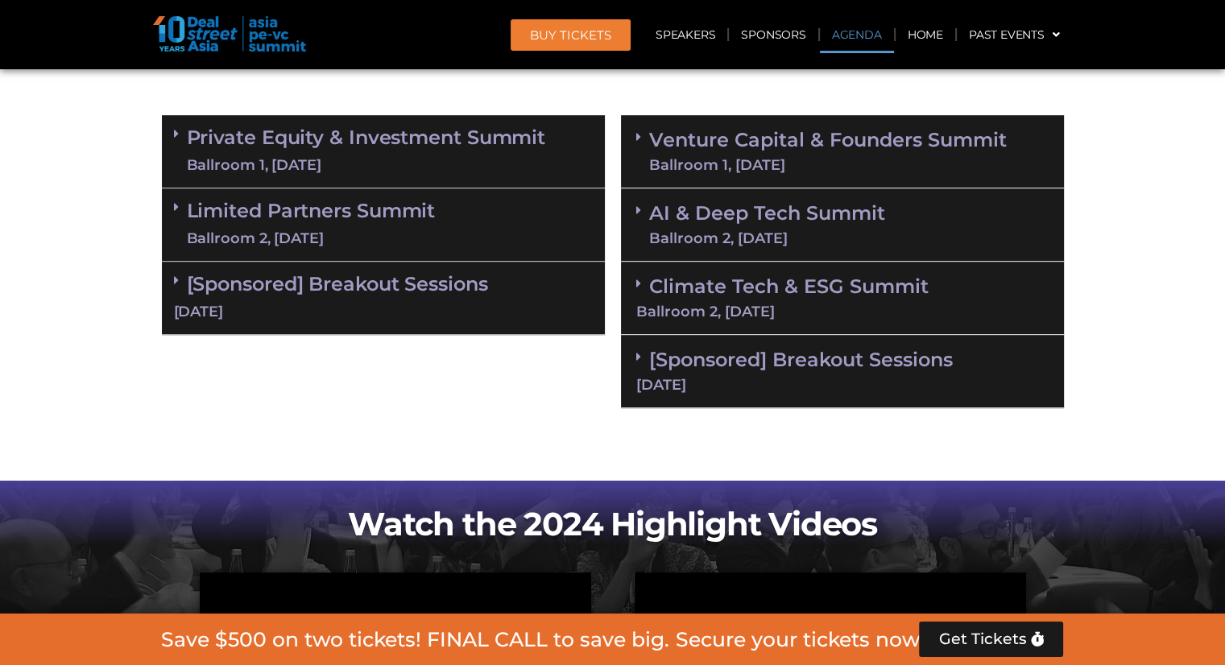
click at [445, 143] on link "Private Equity & Investment Summit Ballroom 1, 10 Sept" at bounding box center [366, 151] width 359 height 48
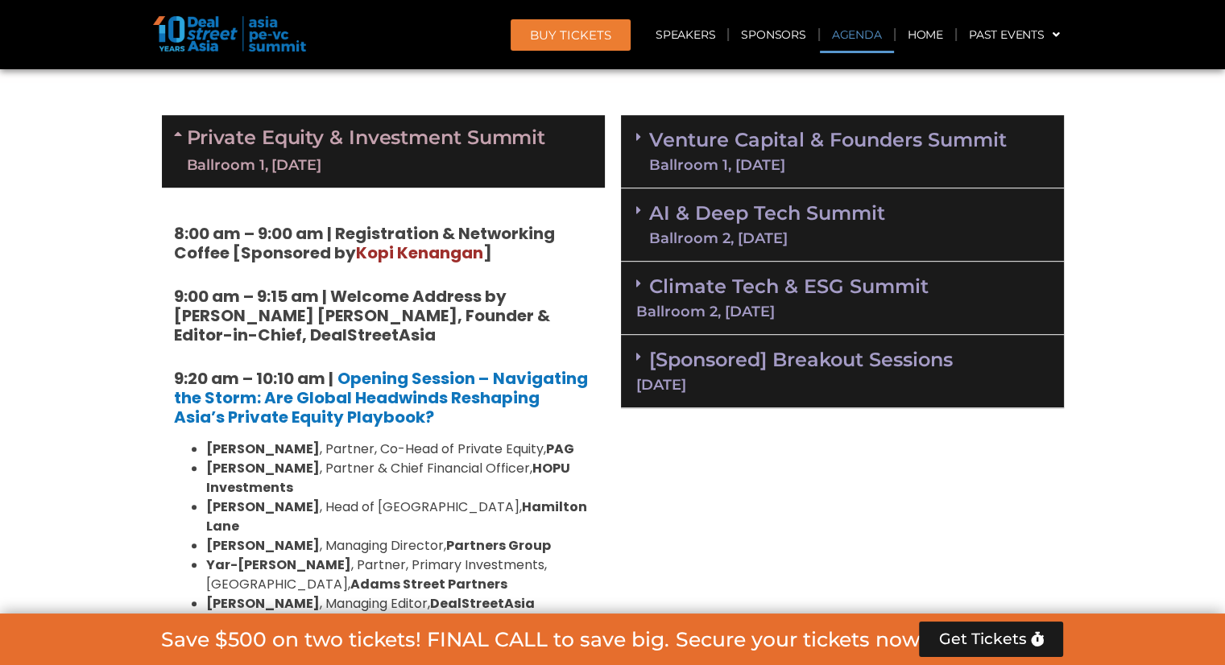
click at [445, 143] on link "Private Equity & Investment Summit Ballroom 1, 10 Sept" at bounding box center [366, 151] width 359 height 48
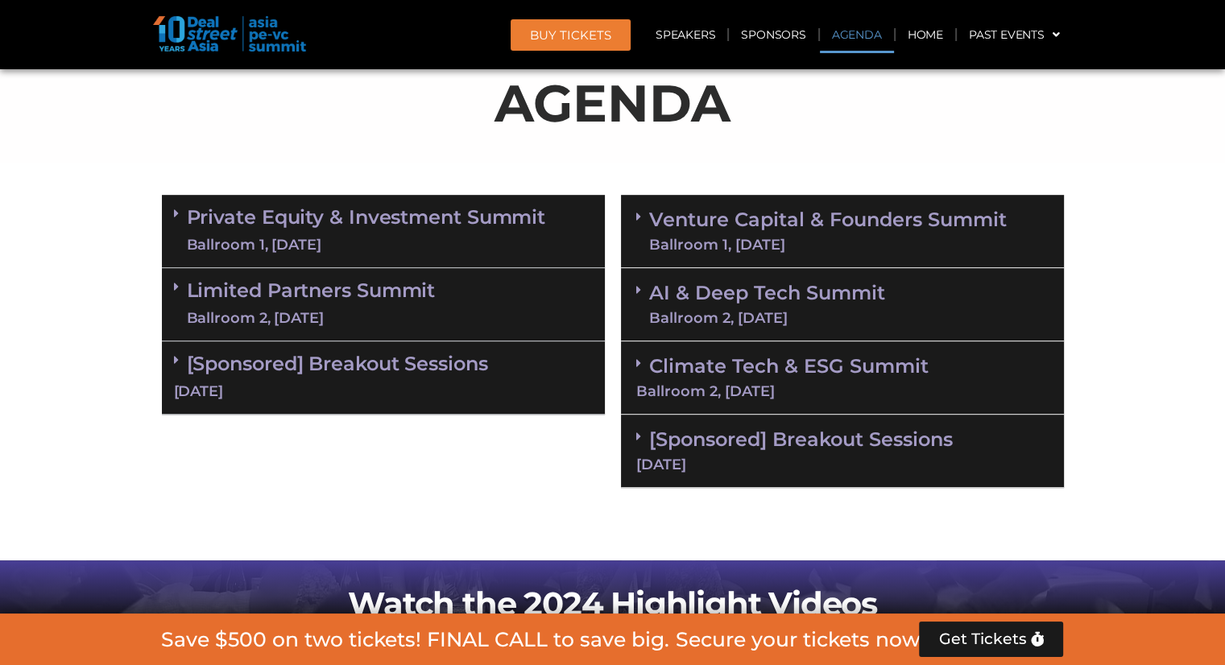
scroll to position [886, 0]
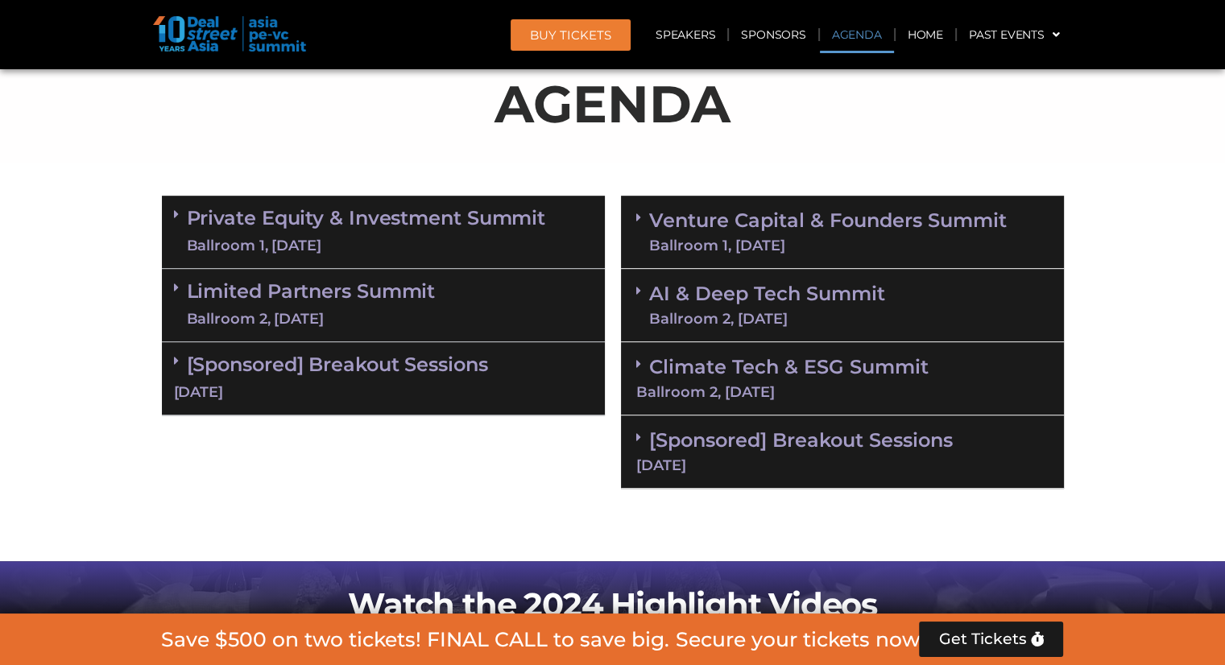
click at [412, 214] on link "Private Equity & Investment Summit Ballroom 1, 10 Sept" at bounding box center [366, 232] width 359 height 48
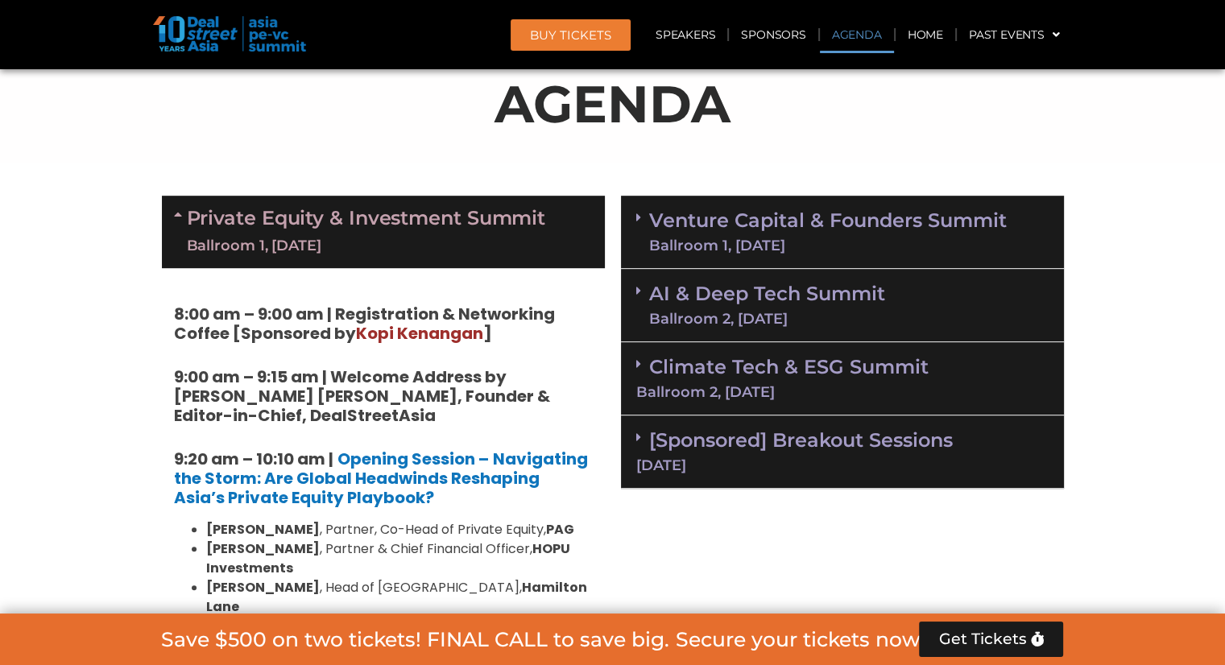
click at [416, 226] on link "Private Equity & Investment Summit Ballroom 1, 10 Sept" at bounding box center [366, 232] width 359 height 48
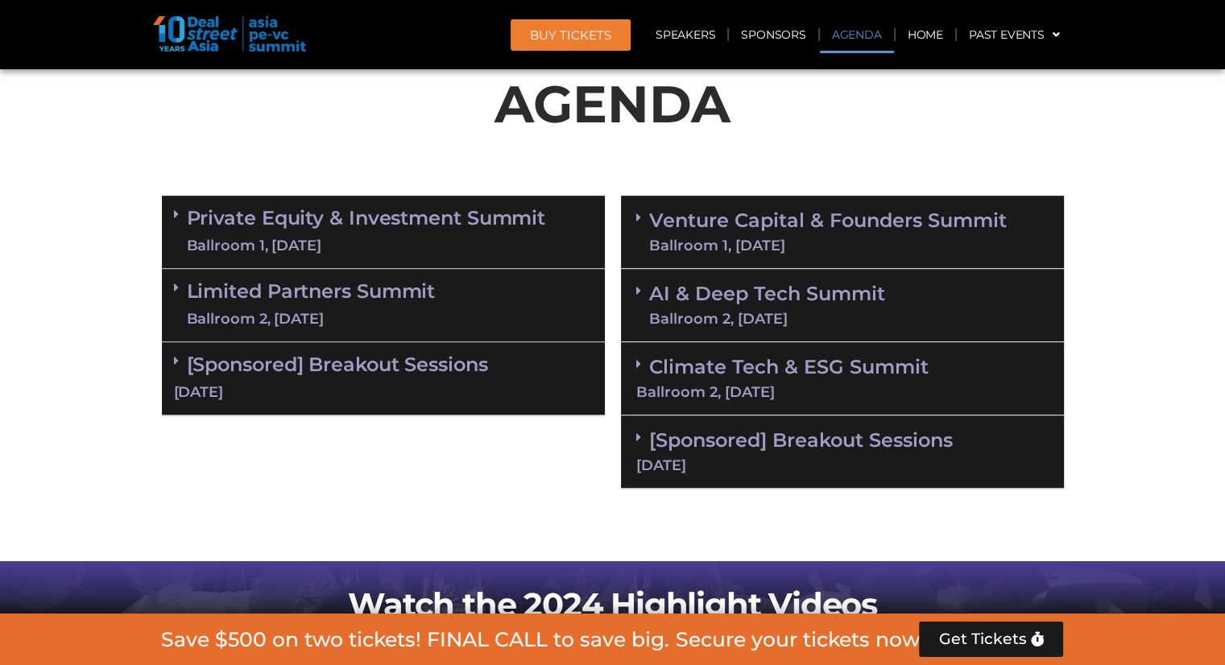
click at [478, 223] on link "Private Equity & Investment Summit Ballroom 1, 10 Sept" at bounding box center [366, 232] width 359 height 48
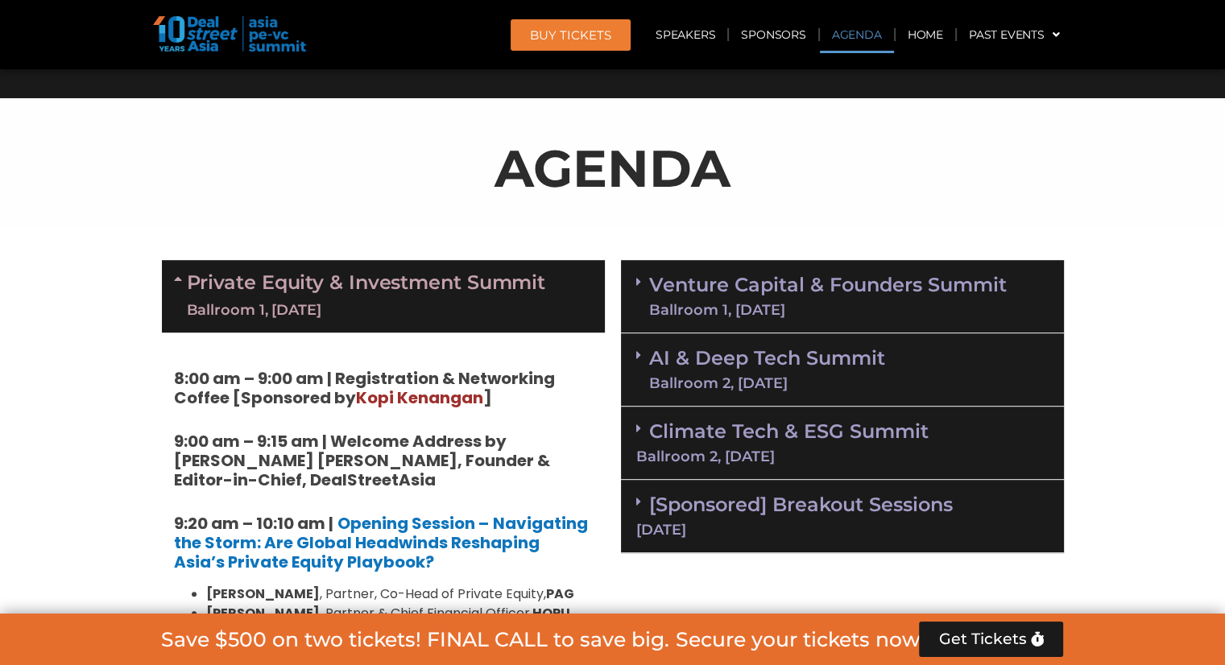
scroll to position [806, 0]
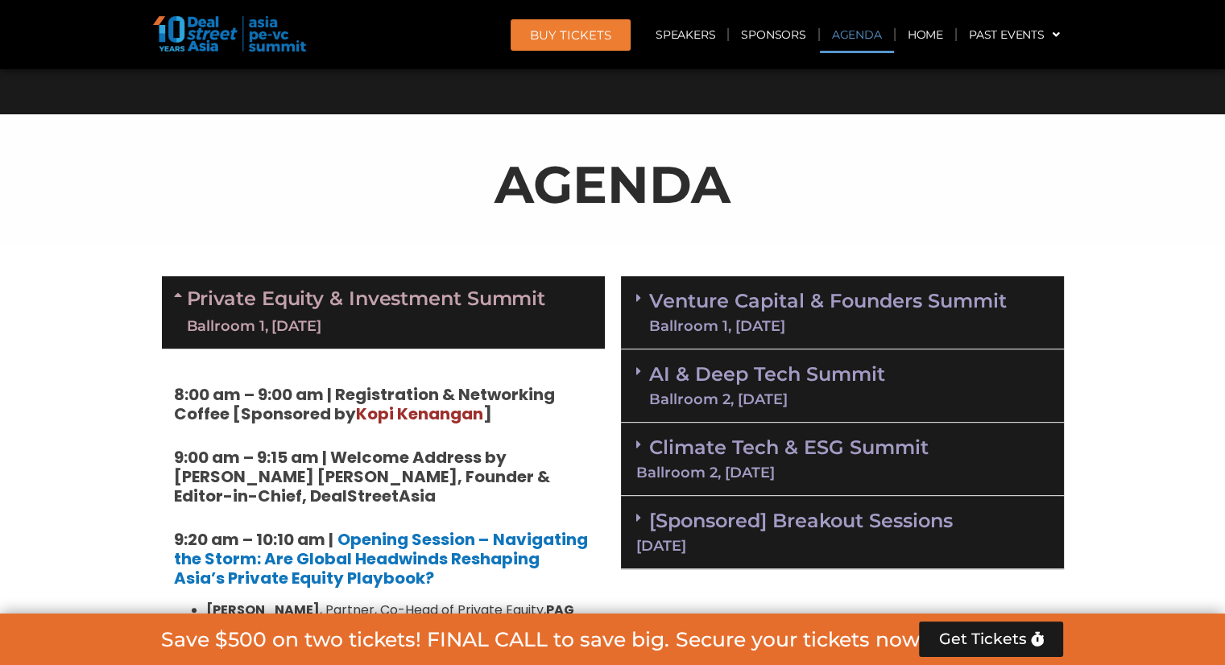
click at [512, 294] on link "Private Equity & Investment Summit Ballroom 1, 10 Sept" at bounding box center [366, 312] width 359 height 48
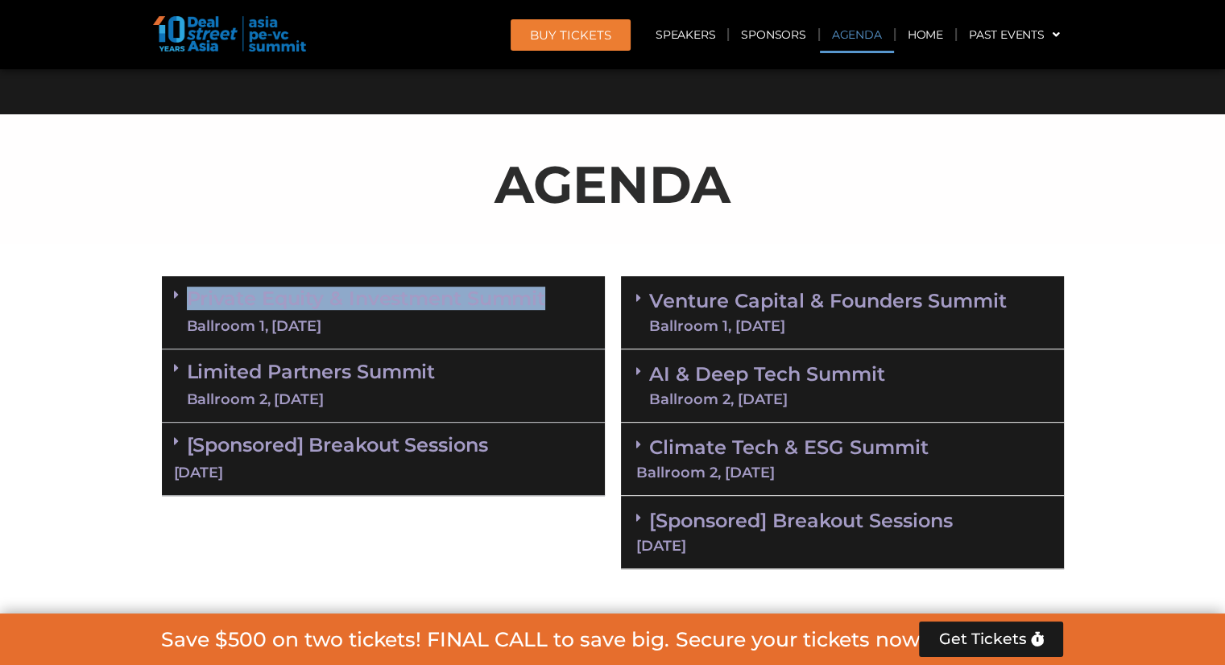
drag, startPoint x: 566, startPoint y: 296, endPoint x: 189, endPoint y: 300, distance: 377.0
click at [189, 300] on div "Private Equity & Investment Summit Ballroom 1, 10 Sept" at bounding box center [383, 312] width 443 height 73
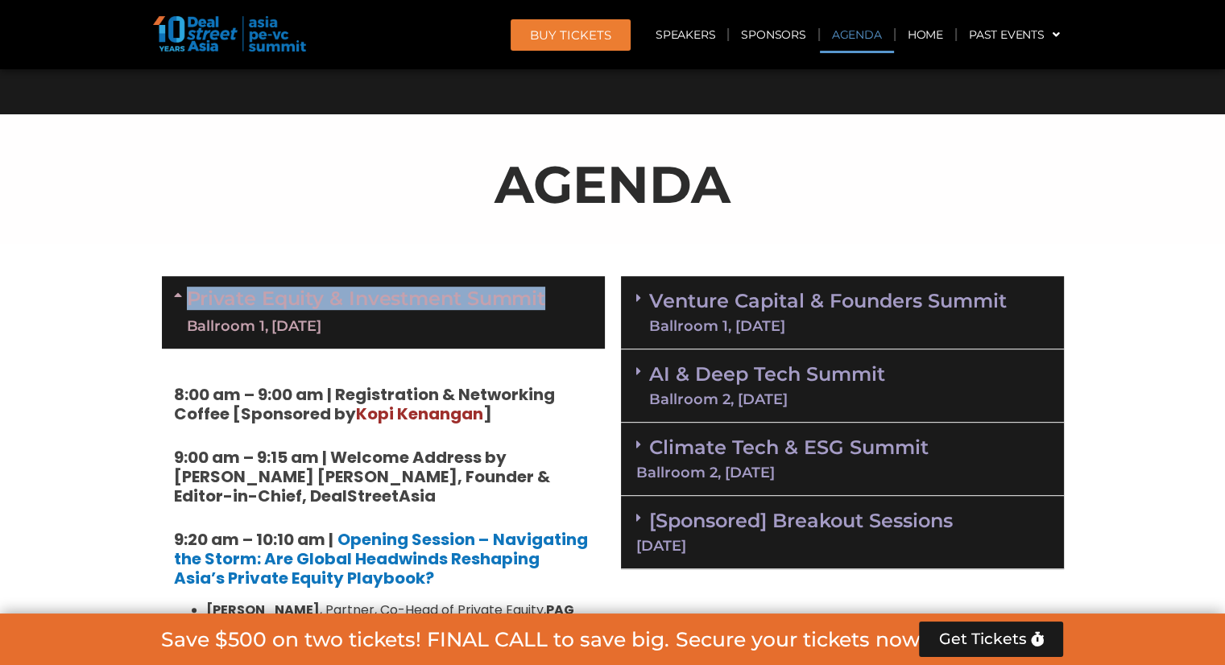
copy link "Private Equity & Investment Summit"
